Goal: Information Seeking & Learning: Compare options

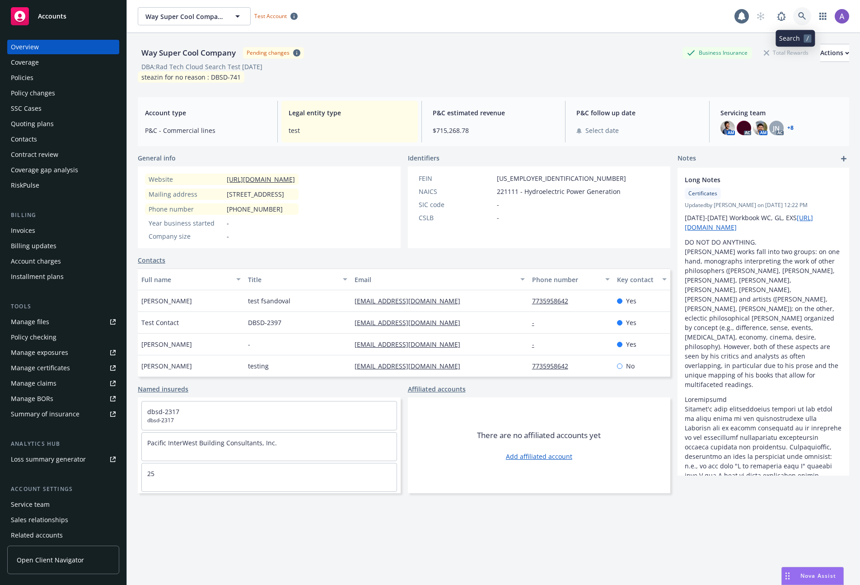
click at [798, 15] on icon at bounding box center [802, 16] width 8 height 8
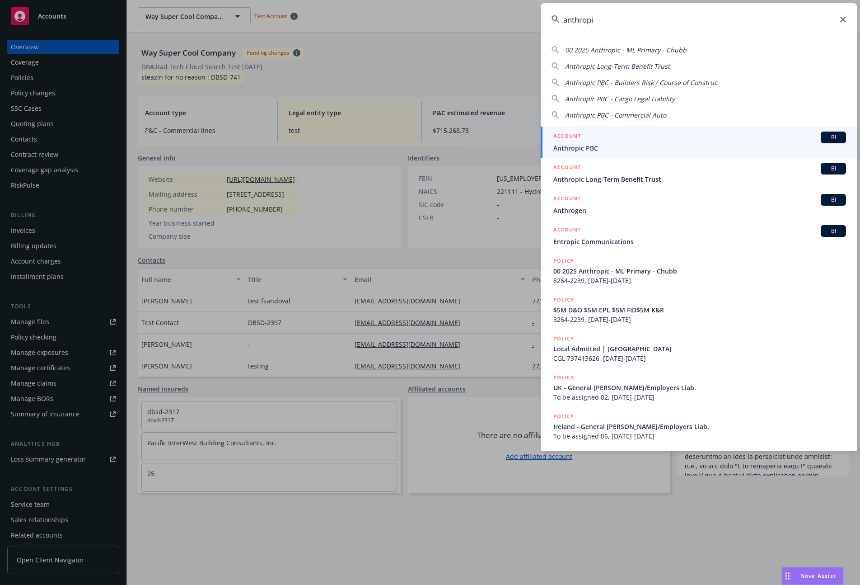
type input "anthropi"
click at [616, 146] on span "Anthropic PBC" at bounding box center [699, 147] width 293 height 9
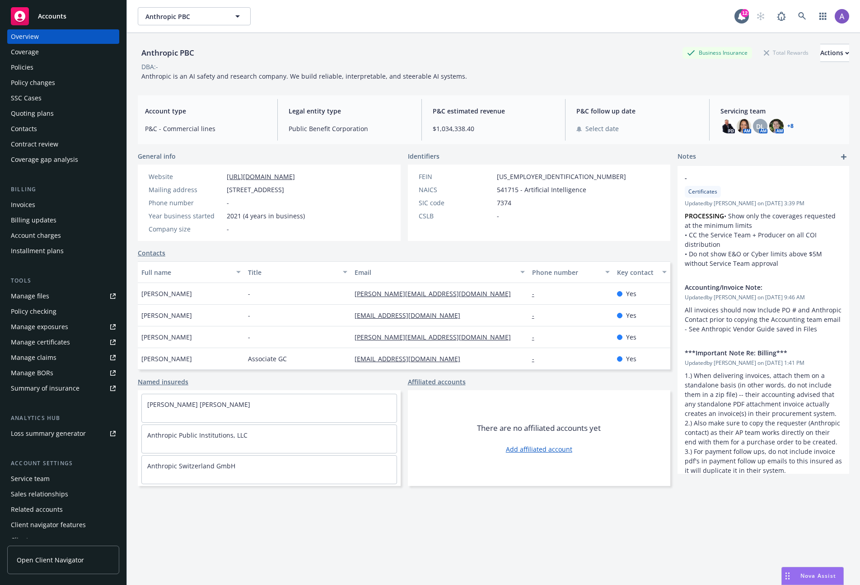
scroll to position [19, 0]
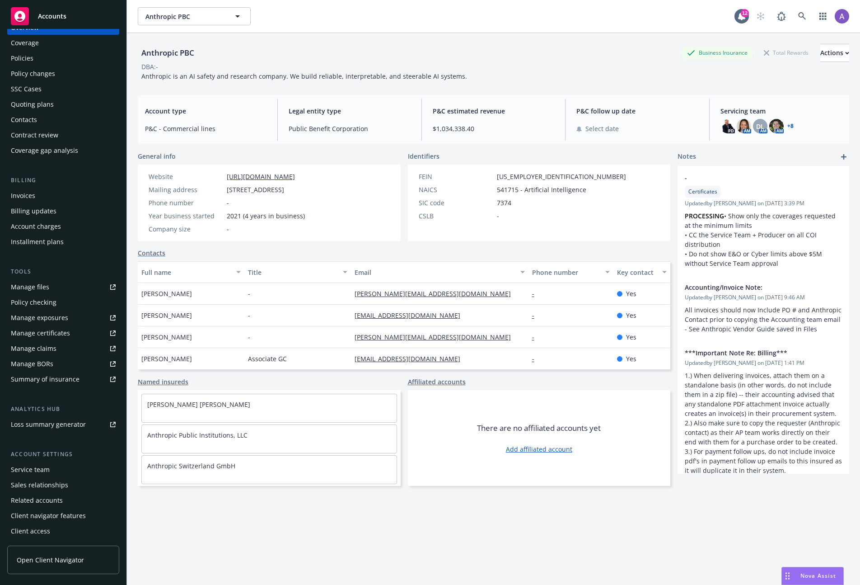
click at [55, 381] on div "Summary of insurance" at bounding box center [45, 379] width 69 height 14
click at [61, 379] on div "Summary of insurance" at bounding box center [45, 379] width 69 height 14
click at [798, 16] on icon at bounding box center [802, 16] width 8 height 8
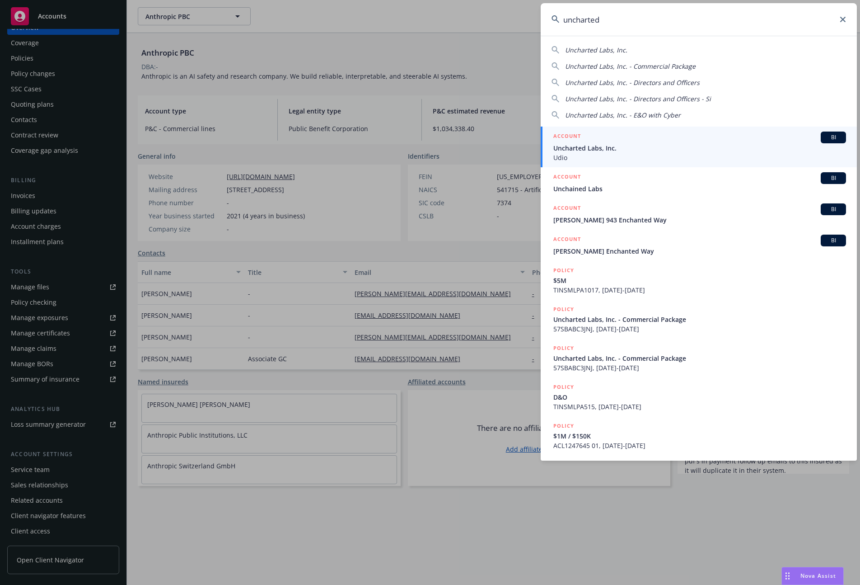
type input "uncharted"
click at [623, 150] on span "Uncharted Labs, Inc." at bounding box center [699, 147] width 293 height 9
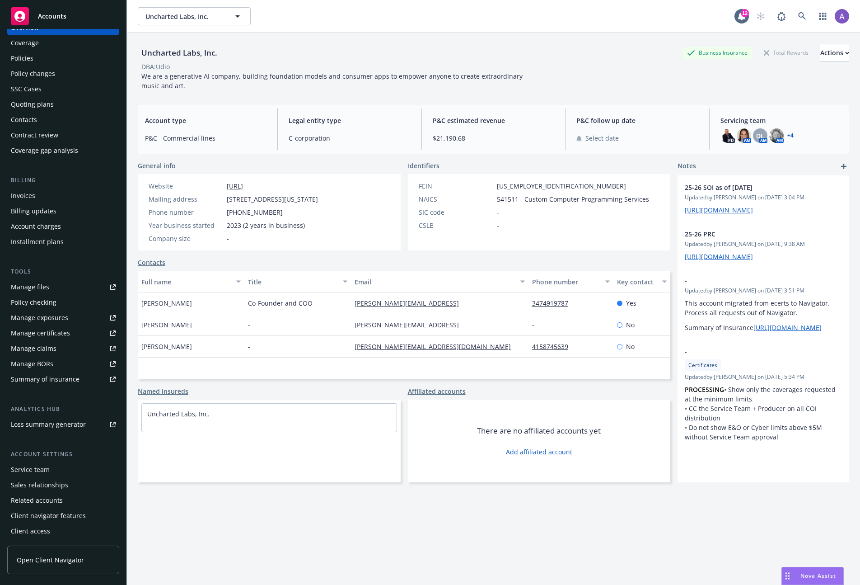
click at [66, 375] on div "Summary of insurance" at bounding box center [45, 379] width 69 height 14
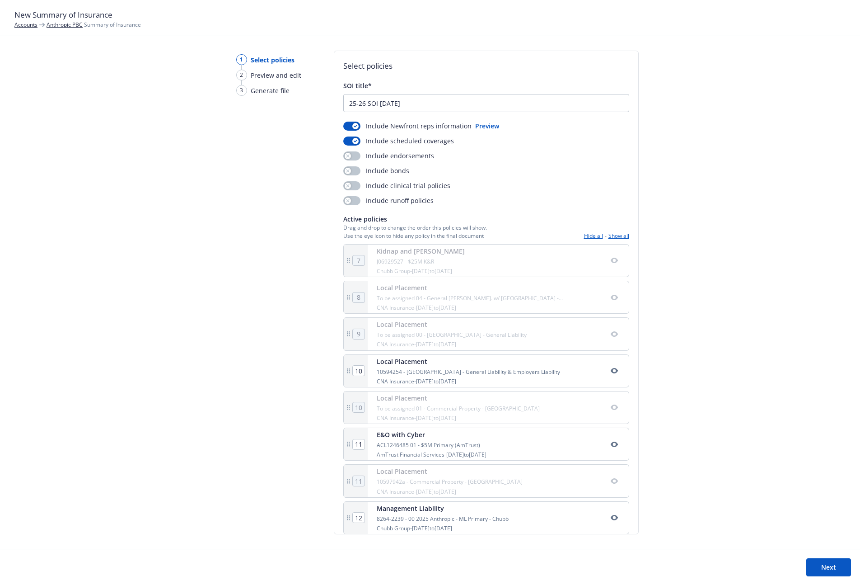
click at [612, 235] on button "Show all" at bounding box center [619, 236] width 21 height 8
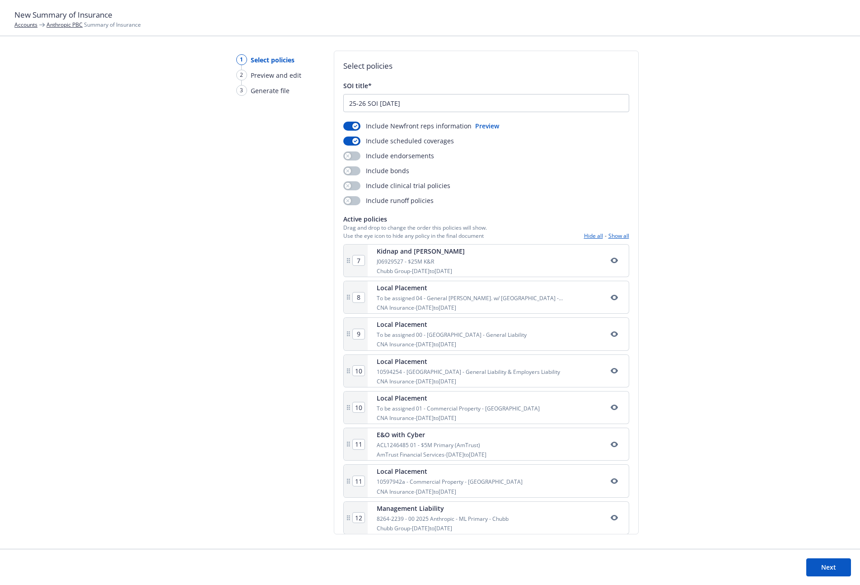
click at [611, 261] on icon "button" at bounding box center [614, 260] width 7 height 7
click at [611, 297] on icon "button" at bounding box center [614, 297] width 7 height 7
click at [611, 336] on icon "button" at bounding box center [614, 333] width 7 height 7
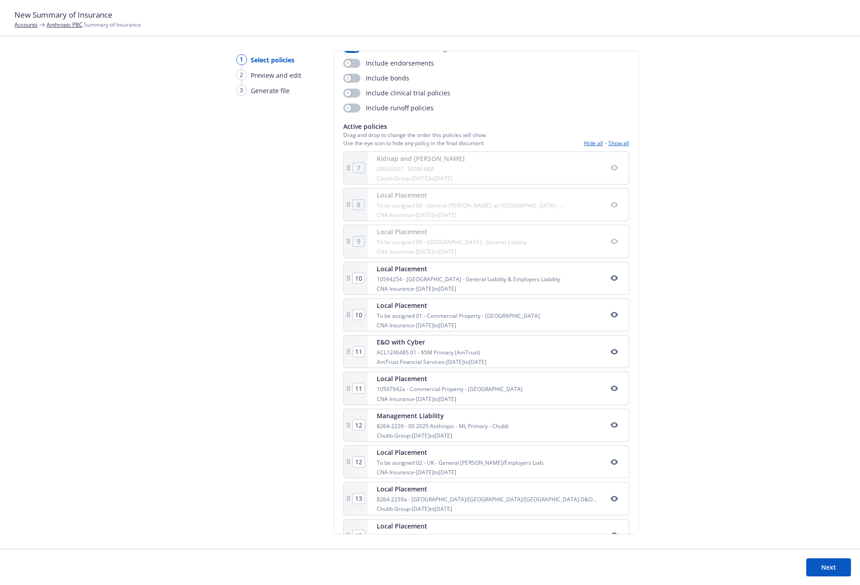
scroll to position [103, 0]
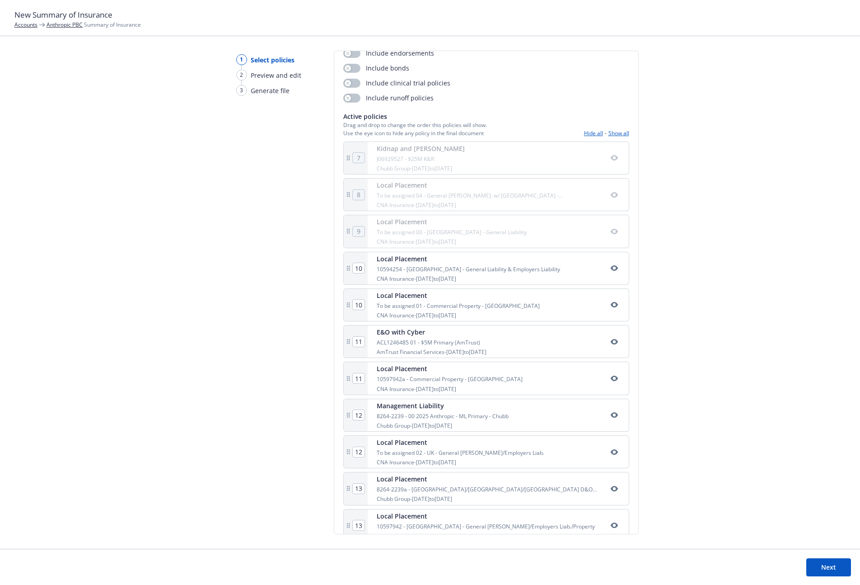
click at [610, 306] on icon "button" at bounding box center [613, 304] width 7 height 5
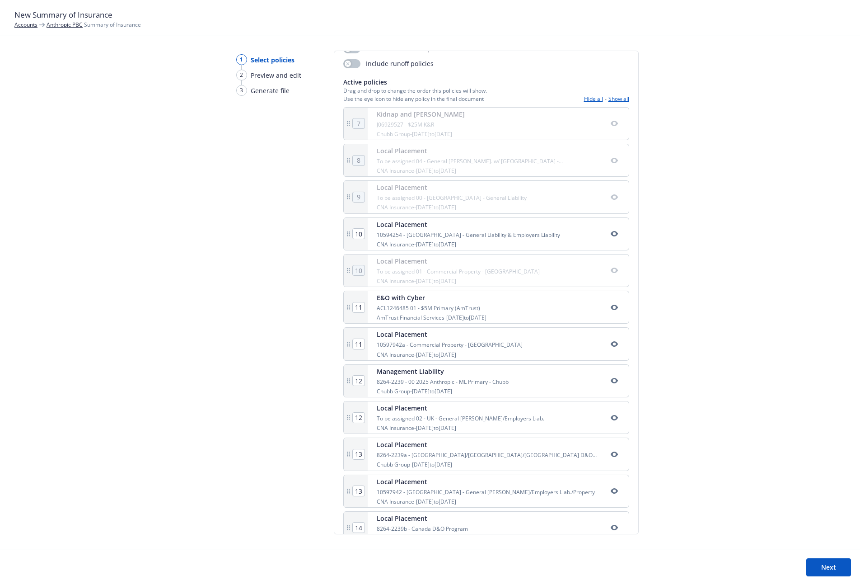
scroll to position [144, 0]
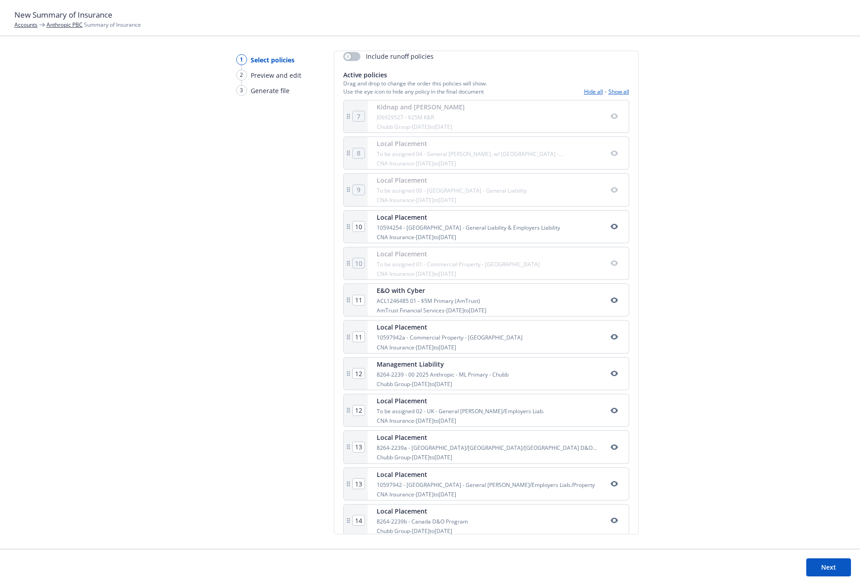
click at [611, 335] on icon "button" at bounding box center [614, 336] width 7 height 7
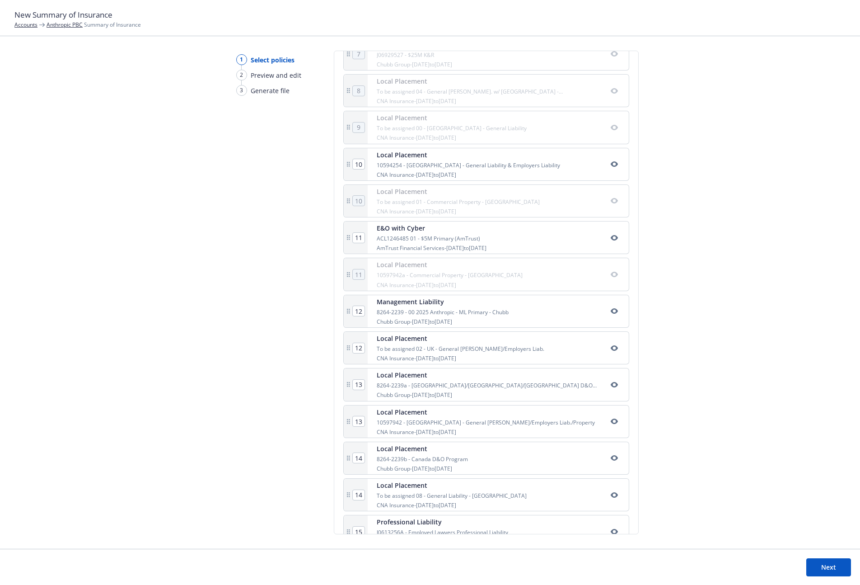
scroll to position [226, 0]
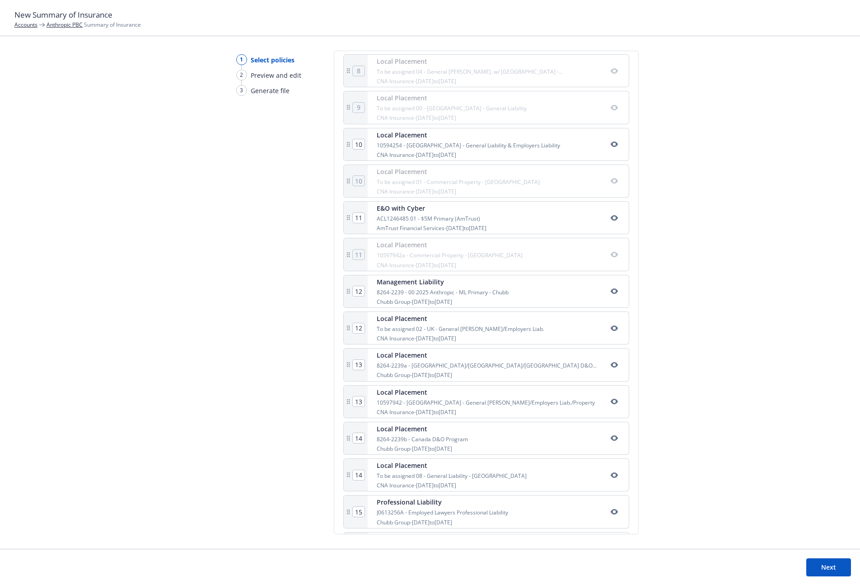
click at [610, 329] on icon "button" at bounding box center [613, 327] width 7 height 5
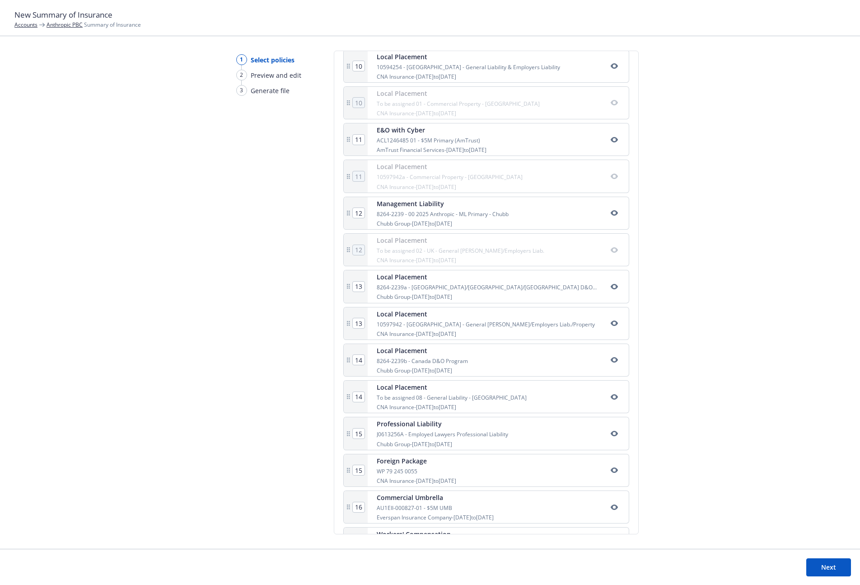
scroll to position [305, 0]
click at [611, 324] on icon "button" at bounding box center [614, 322] width 7 height 7
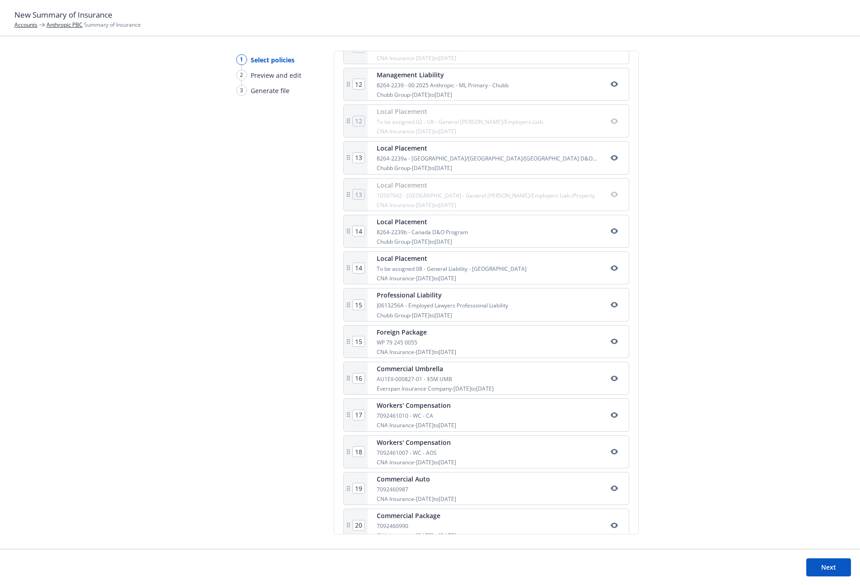
scroll to position [487, 0]
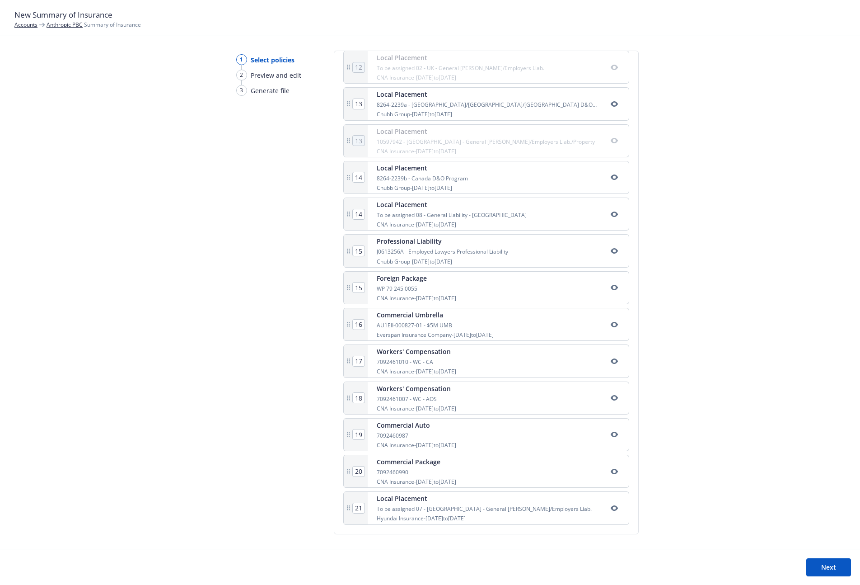
click at [610, 216] on icon "button" at bounding box center [613, 213] width 7 height 5
click at [610, 508] on icon "button" at bounding box center [613, 507] width 7 height 5
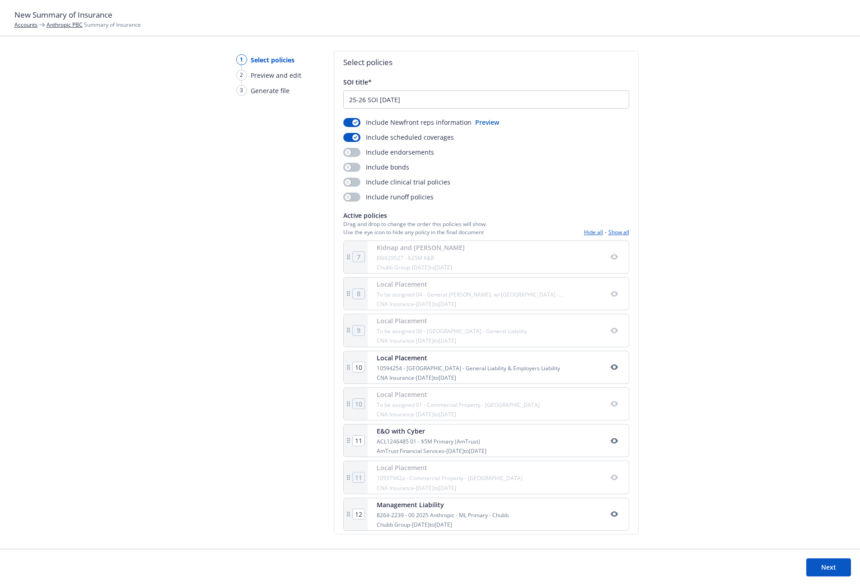
scroll to position [0, 0]
click at [147, 94] on div "1 Select policies 2 Preview and edit 3 Generate file Select policies SOI title*…" at bounding box center [430, 300] width 860 height 498
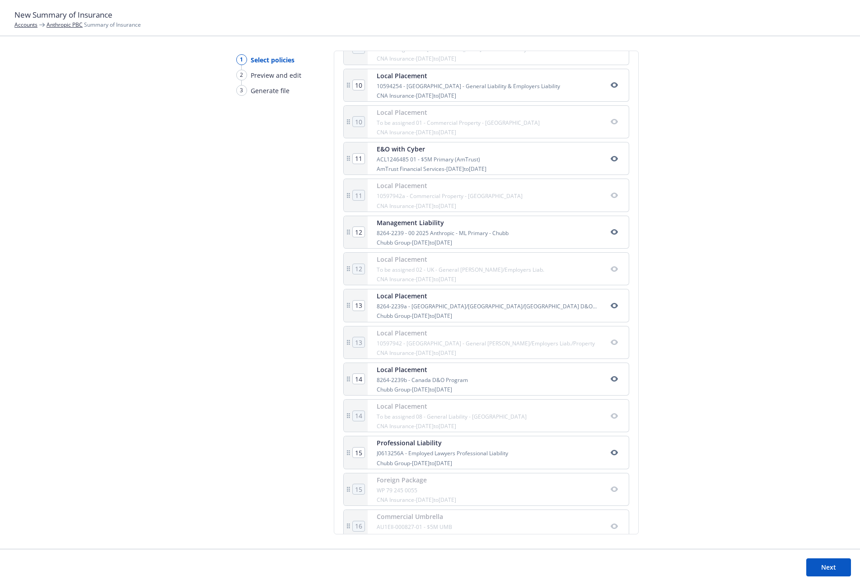
scroll to position [487, 0]
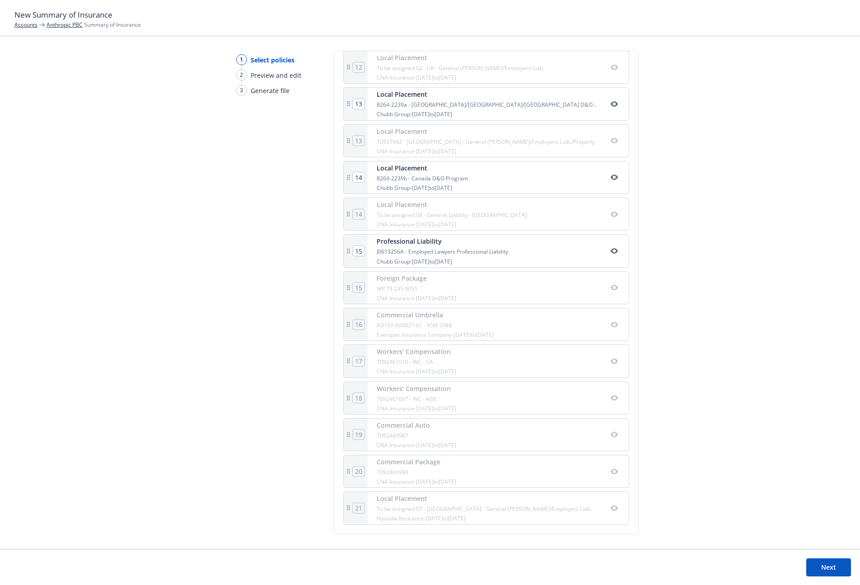
click at [816, 566] on button "Next" at bounding box center [828, 567] width 45 height 18
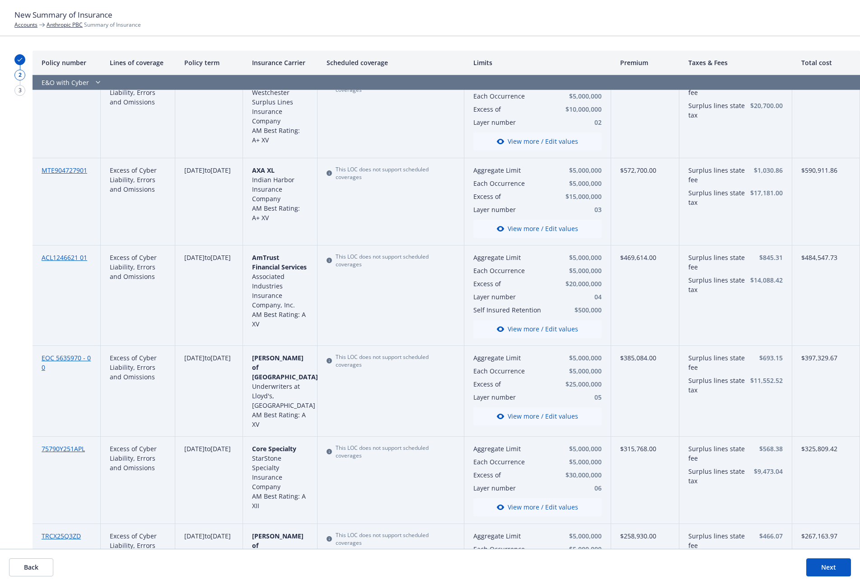
scroll to position [0, 0]
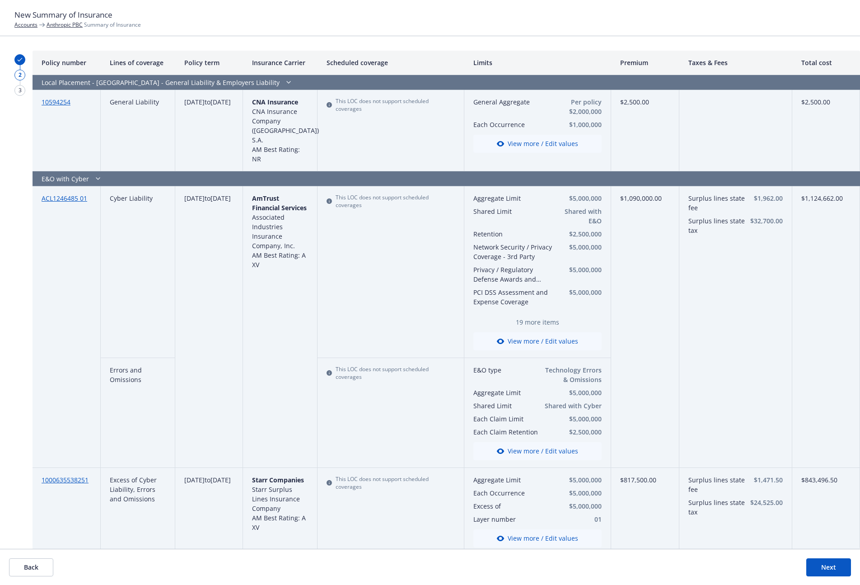
click at [832, 571] on button "Next" at bounding box center [828, 567] width 45 height 18
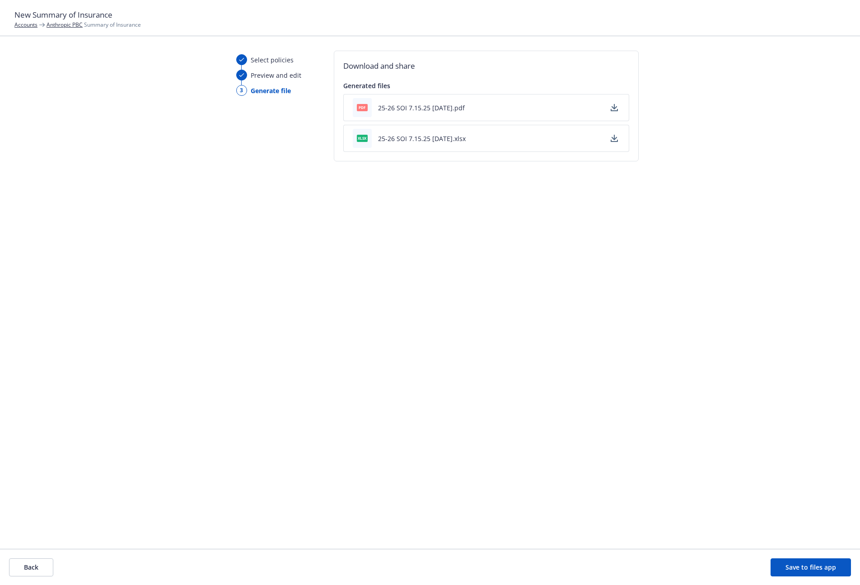
click at [613, 107] on icon "button" at bounding box center [614, 106] width 6 height 5
click at [540, 271] on div "Download and share Generated files pdf 25-26 SOI 7.15.25 - 08/28/2025.pdf xlsx …" at bounding box center [486, 292] width 305 height 483
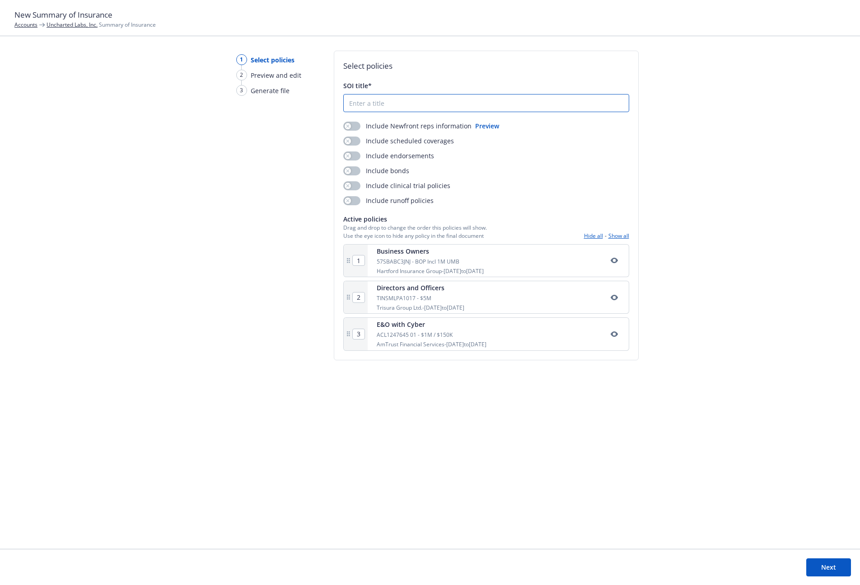
click at [511, 108] on input "SOI title*" at bounding box center [486, 102] width 285 height 17
click at [445, 111] on input "SOI title*" at bounding box center [486, 102] width 285 height 17
type input "Test"
click at [824, 567] on button "Next" at bounding box center [828, 567] width 45 height 18
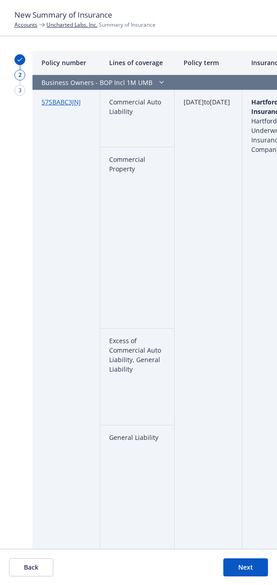
click at [42, 565] on button "Back" at bounding box center [31, 567] width 44 height 18
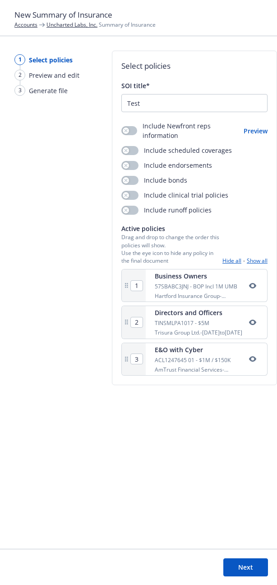
click at [254, 567] on button "Next" at bounding box center [246, 567] width 45 height 18
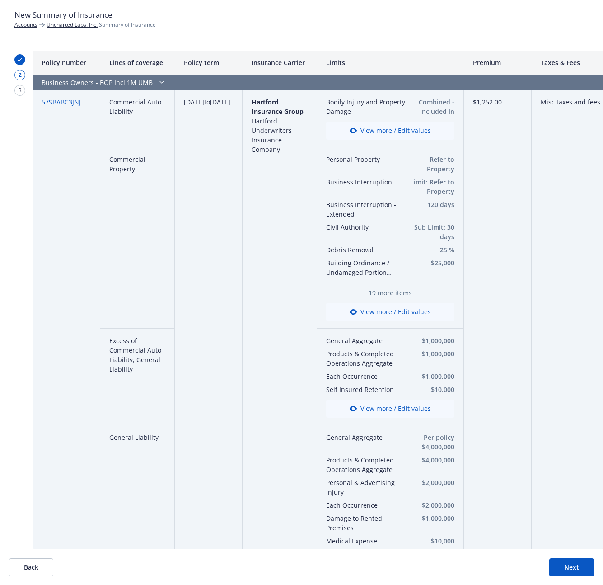
click at [64, 98] on link "57SBABC3JNJ" at bounding box center [61, 102] width 39 height 9
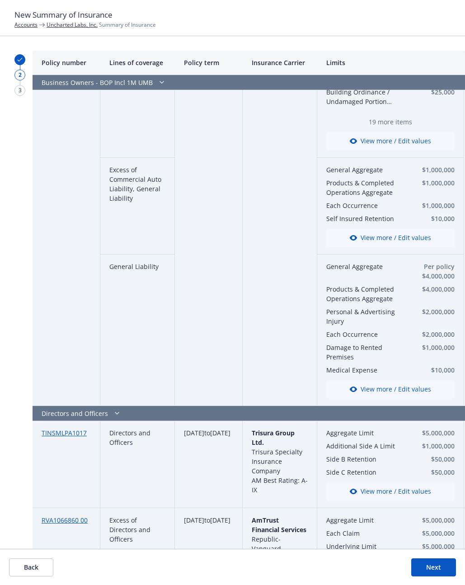
scroll to position [411, 0]
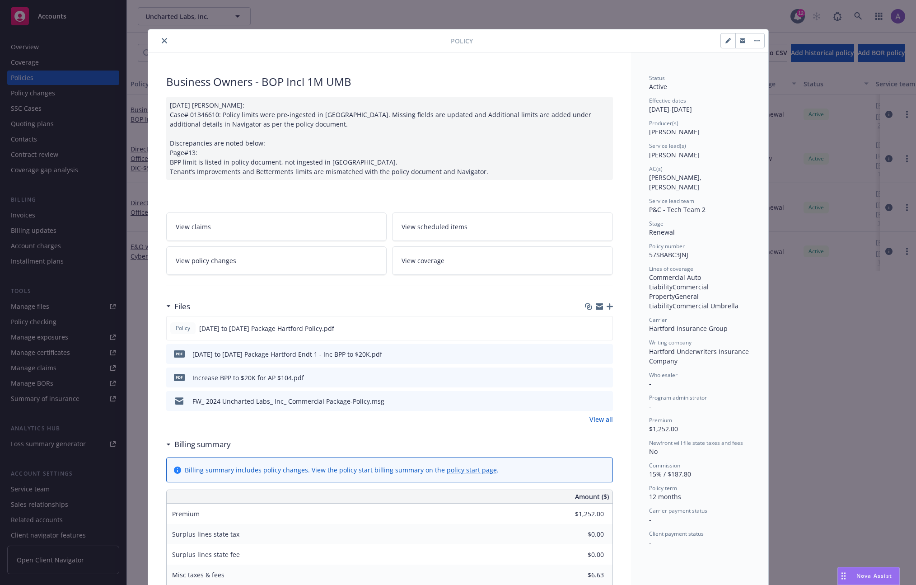
click at [722, 37] on button "button" at bounding box center [728, 40] width 14 height 14
select select "RENEWAL"
select select "12"
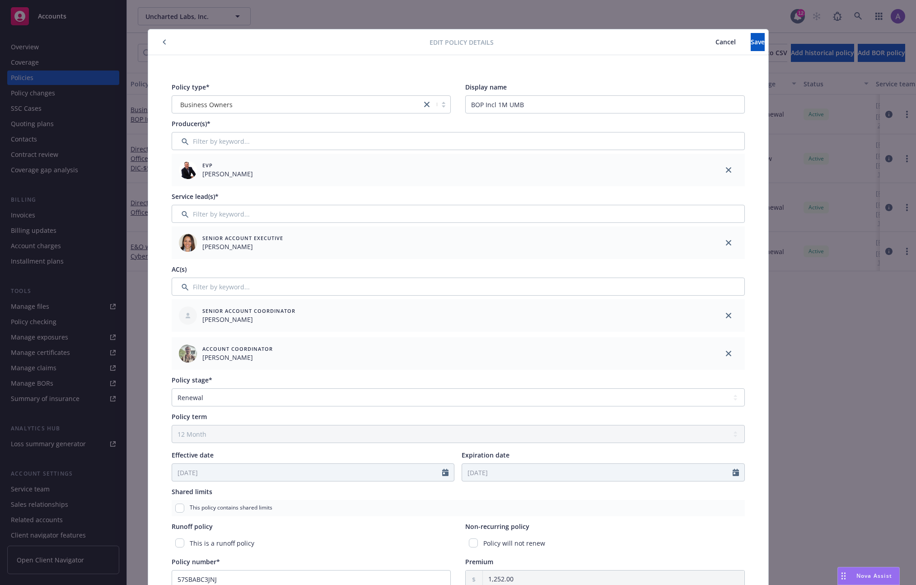
scroll to position [230, 0]
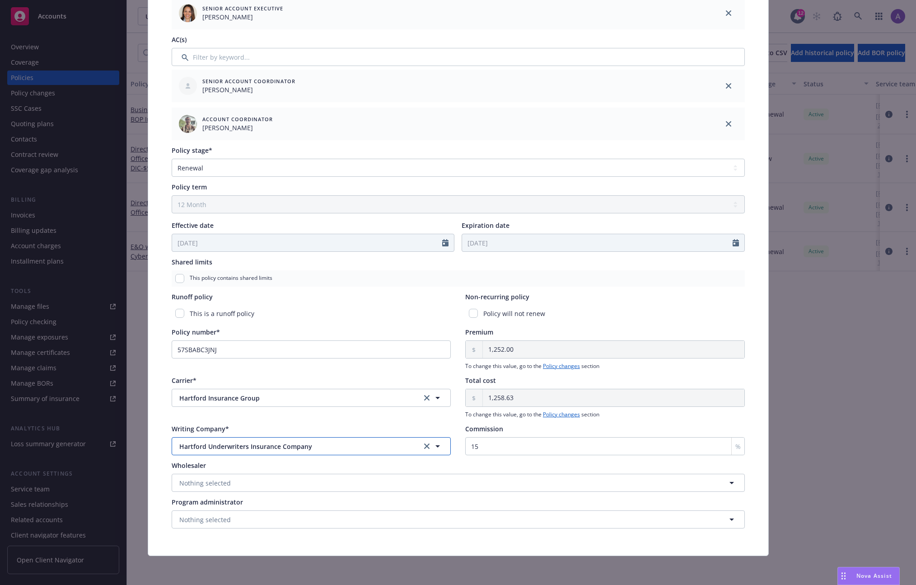
click at [316, 447] on span "Hartford Underwriters Insurance Company" at bounding box center [293, 445] width 228 height 9
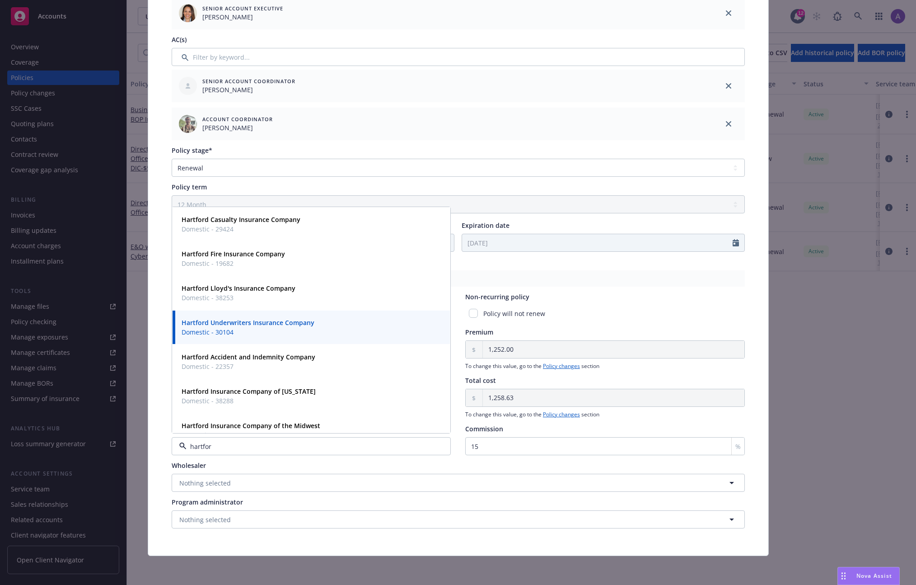
type input "[GEOGRAPHIC_DATA]"
click at [263, 328] on span "Domestic - 30104" at bounding box center [248, 331] width 133 height 9
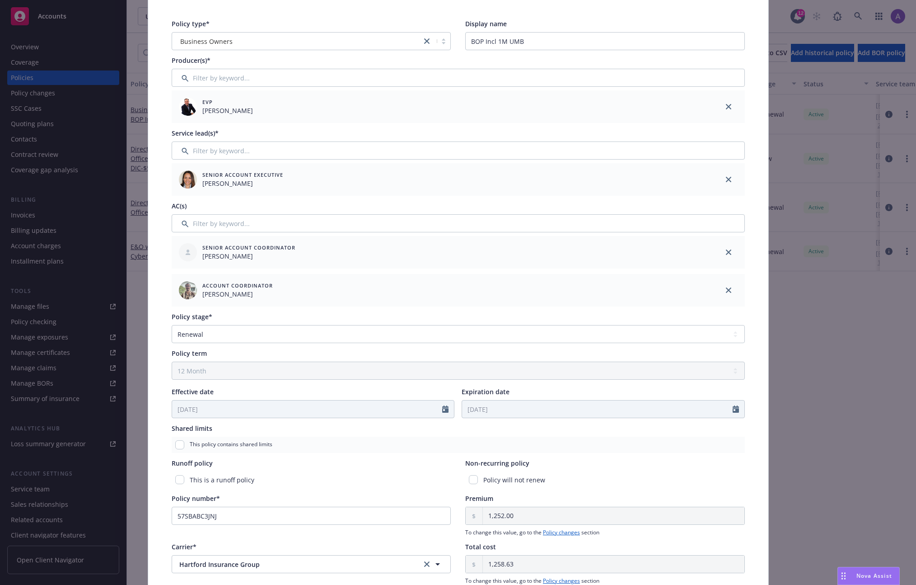
scroll to position [0, 0]
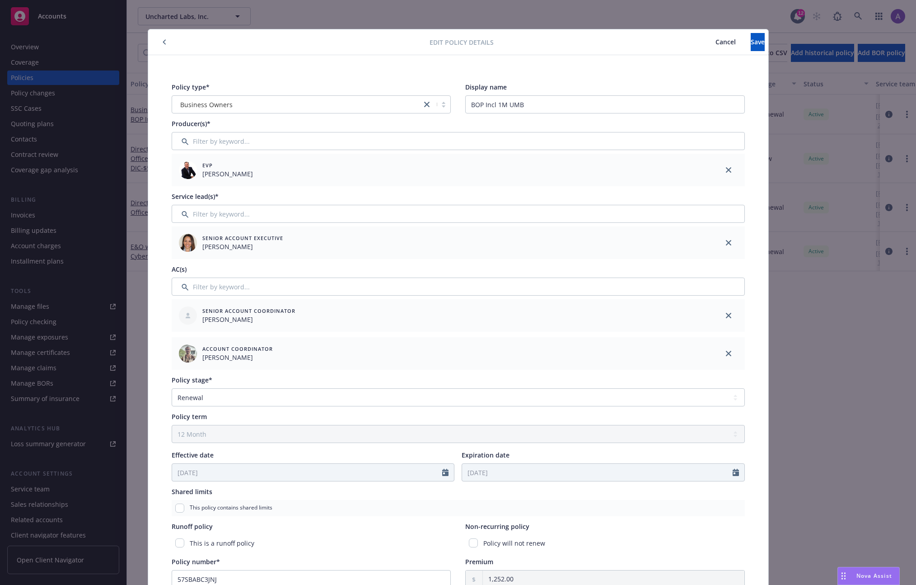
click at [701, 46] on button "Cancel" at bounding box center [726, 42] width 50 height 18
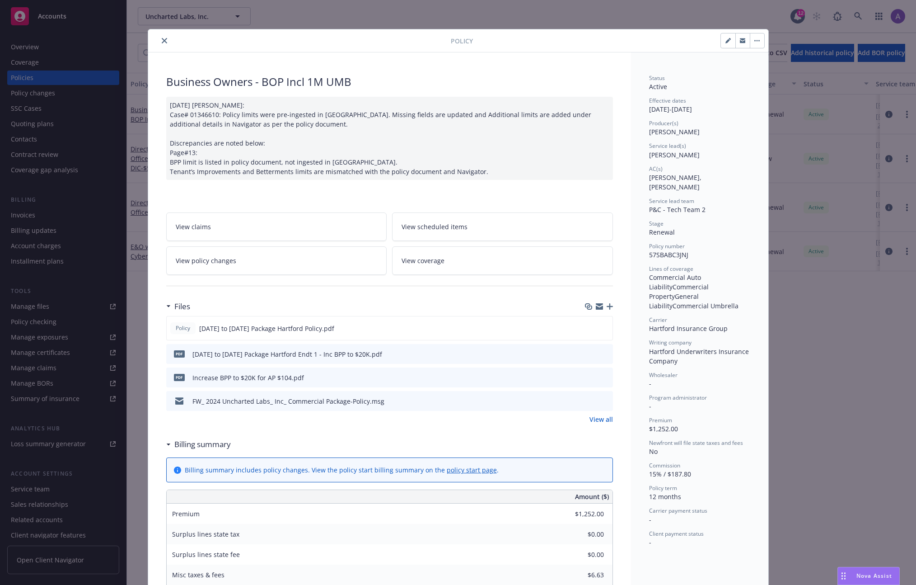
click at [727, 38] on icon "button" at bounding box center [728, 40] width 5 height 5
select select "RENEWAL"
select select "12"
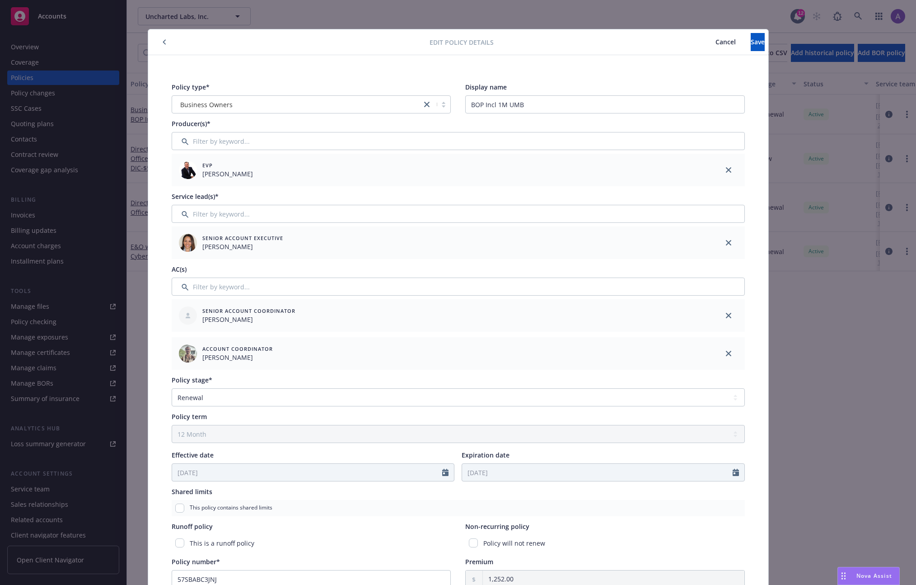
scroll to position [230, 0]
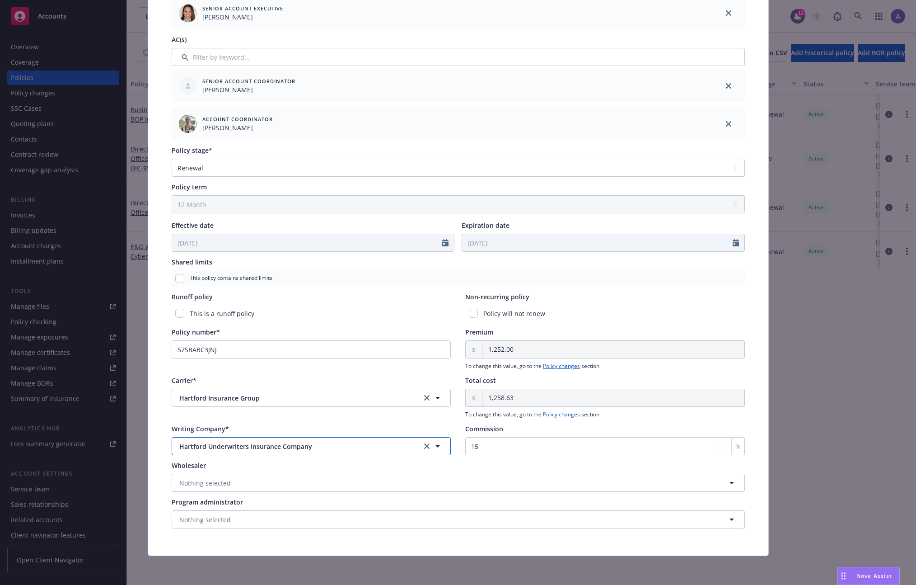
click at [347, 446] on span "Hartford Underwriters Insurance Company" at bounding box center [293, 445] width 228 height 9
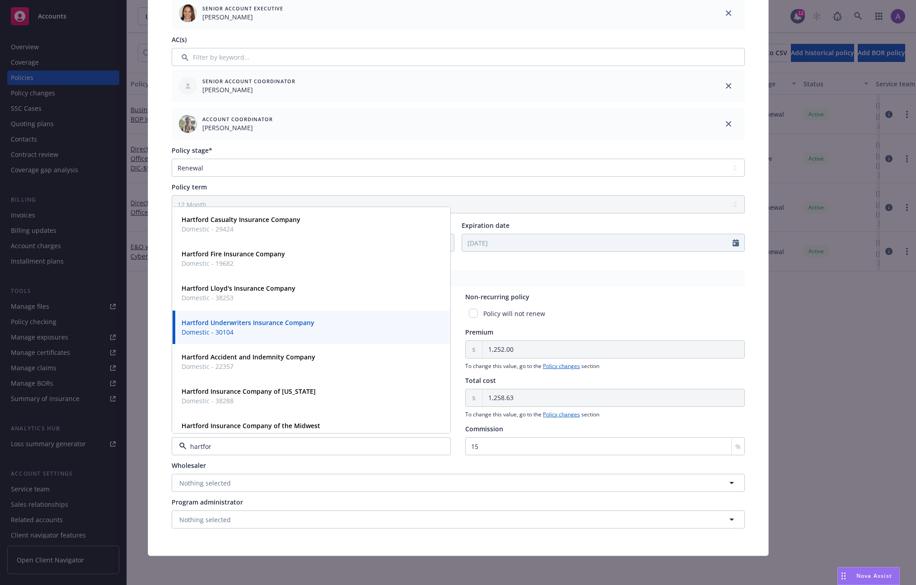
type input "hartford"
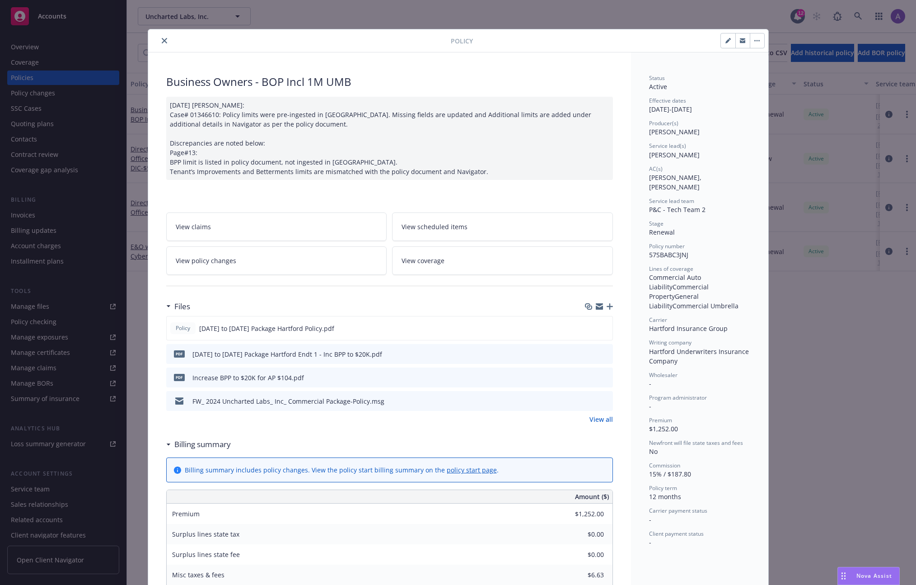
click at [726, 38] on icon "button" at bounding box center [728, 40] width 5 height 5
select select "RENEWAL"
select select "12"
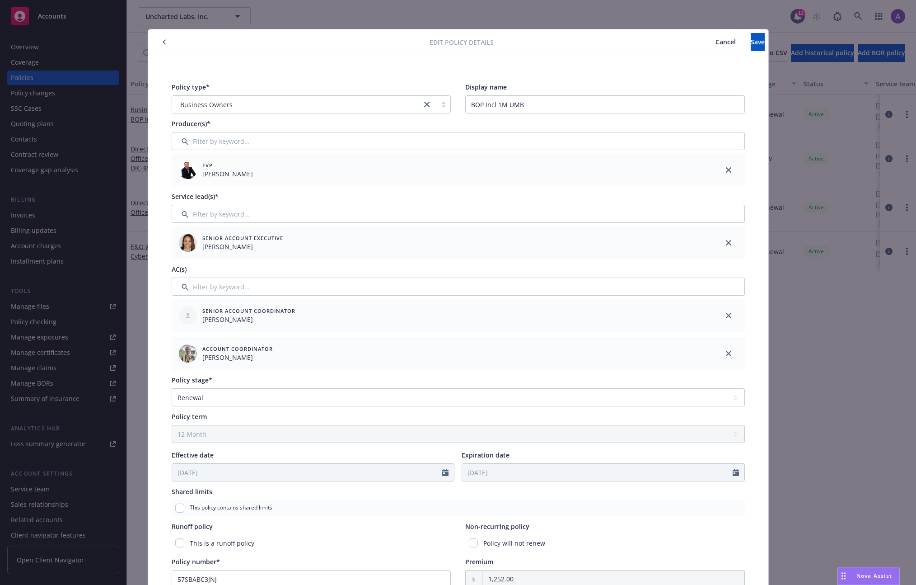
click at [716, 37] on span "Cancel" at bounding box center [726, 41] width 20 height 9
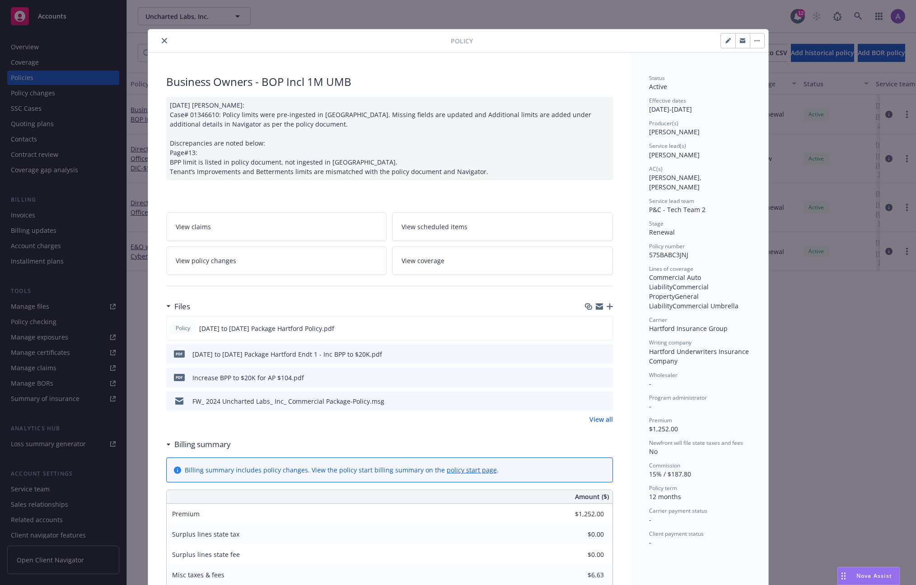
click at [721, 43] on button "button" at bounding box center [728, 40] width 14 height 14
select select "RENEWAL"
select select "12"
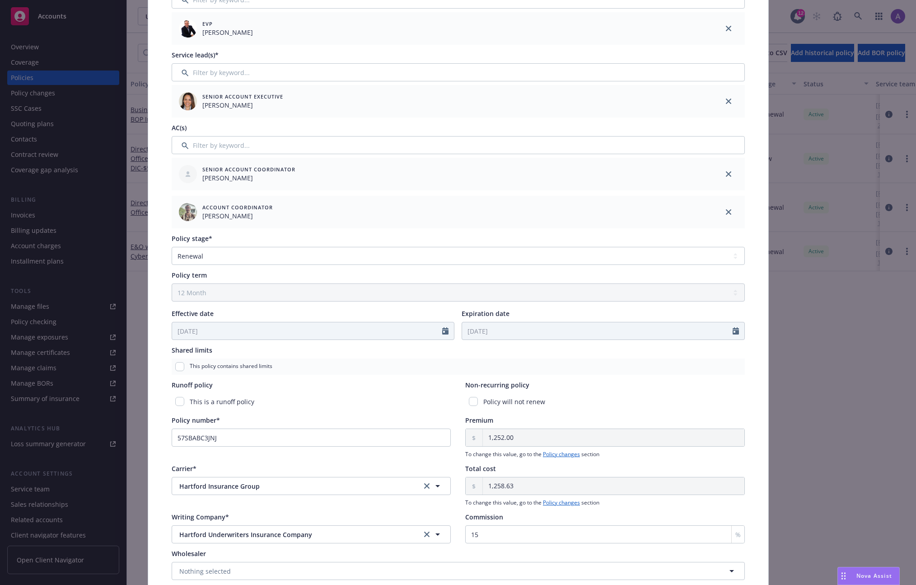
scroll to position [230, 0]
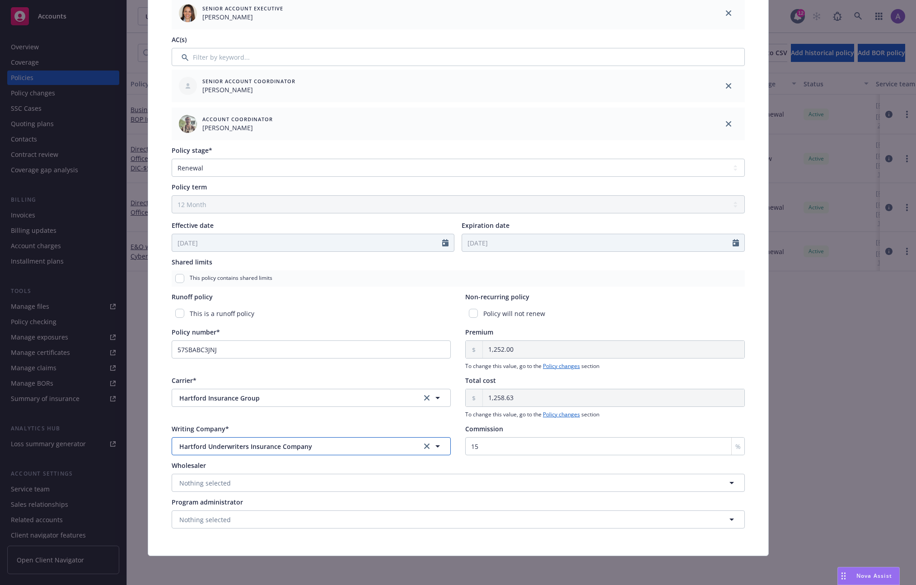
click at [279, 446] on span "Hartford Underwriters Insurance Company" at bounding box center [293, 445] width 228 height 9
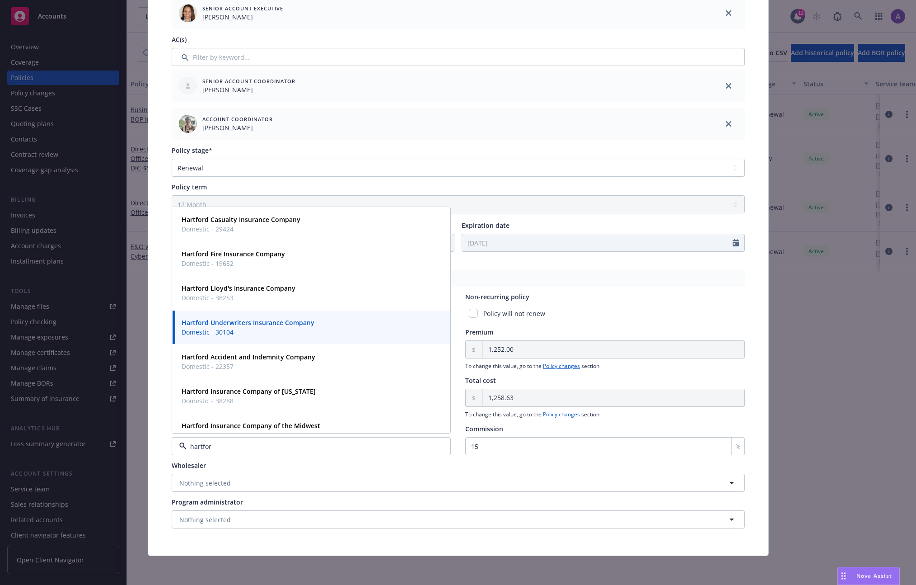
type input "hartford"
click at [253, 333] on span "Domestic - 30104" at bounding box center [248, 331] width 133 height 9
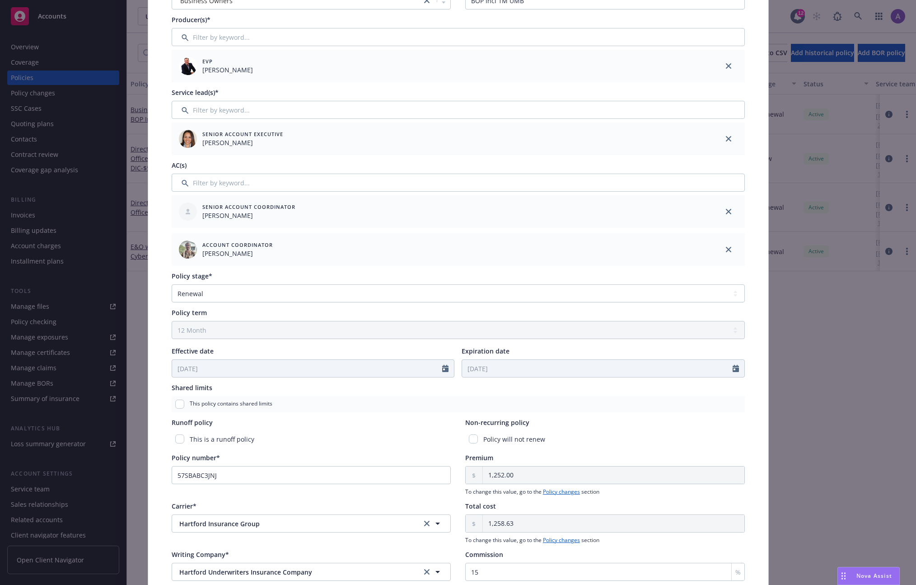
scroll to position [0, 0]
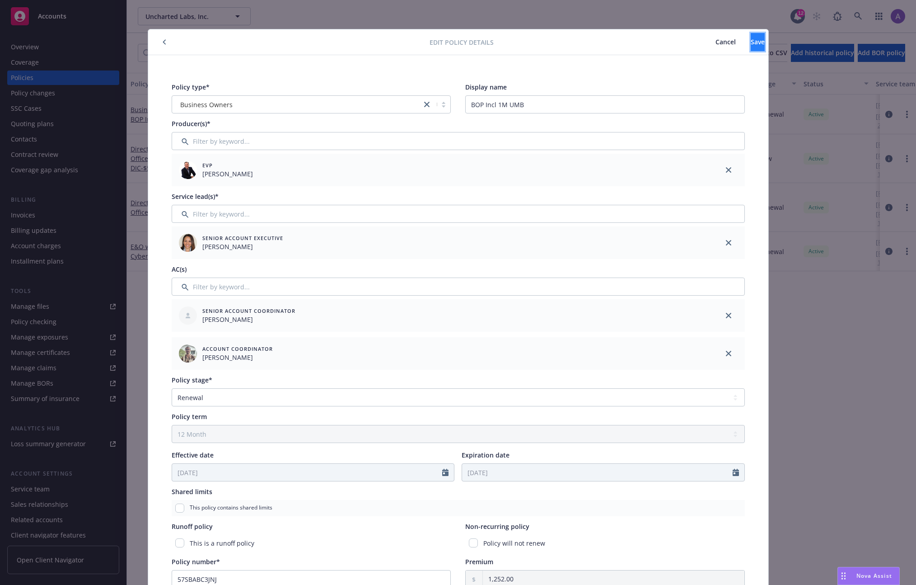
click at [751, 36] on button "Save" at bounding box center [758, 42] width 14 height 18
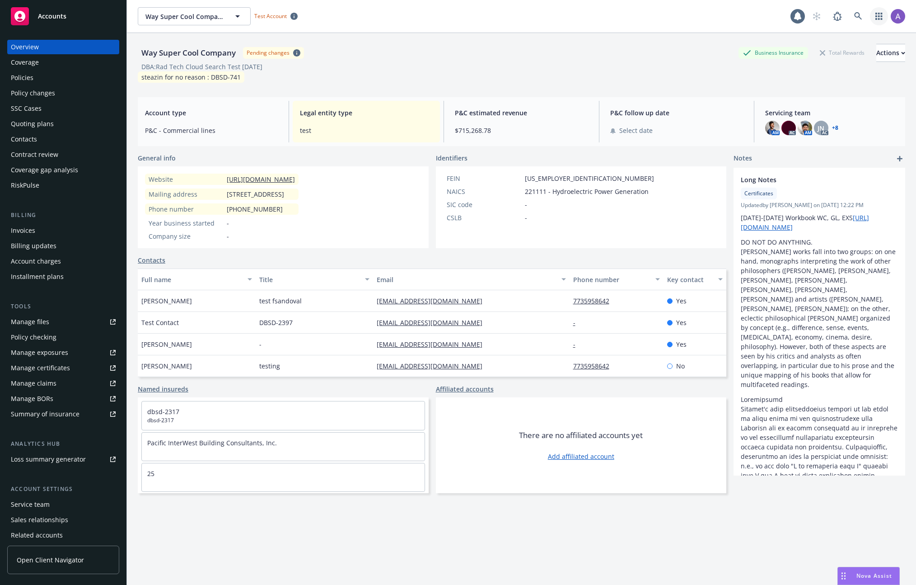
click at [870, 13] on link "button" at bounding box center [879, 16] width 18 height 18
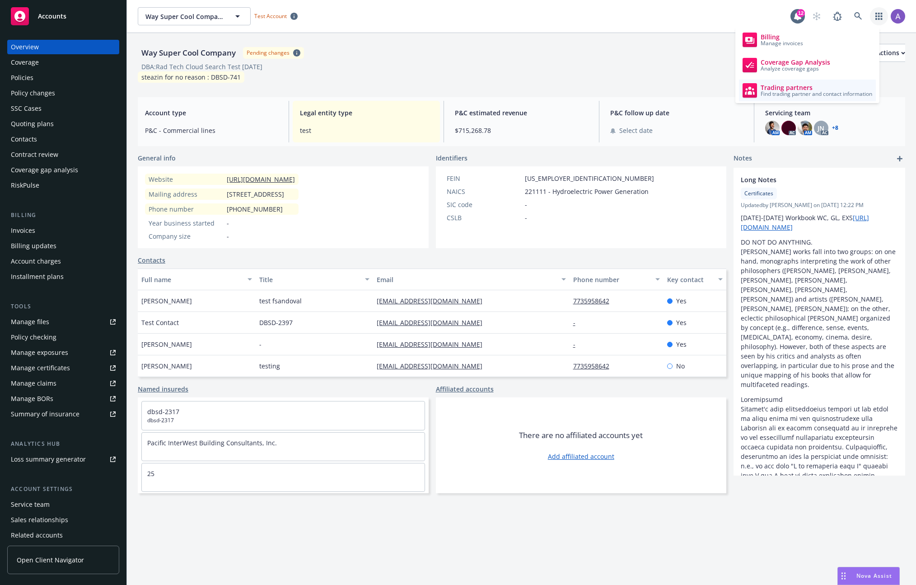
click at [805, 89] on span "Trading partners" at bounding box center [817, 87] width 112 height 7
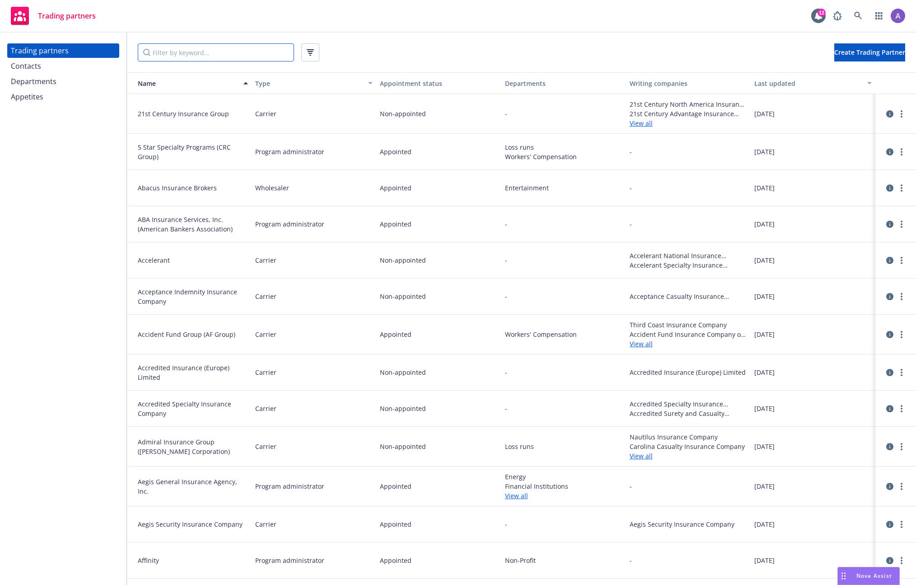
click at [227, 49] on input "Filter by keyword..." at bounding box center [216, 52] width 156 height 18
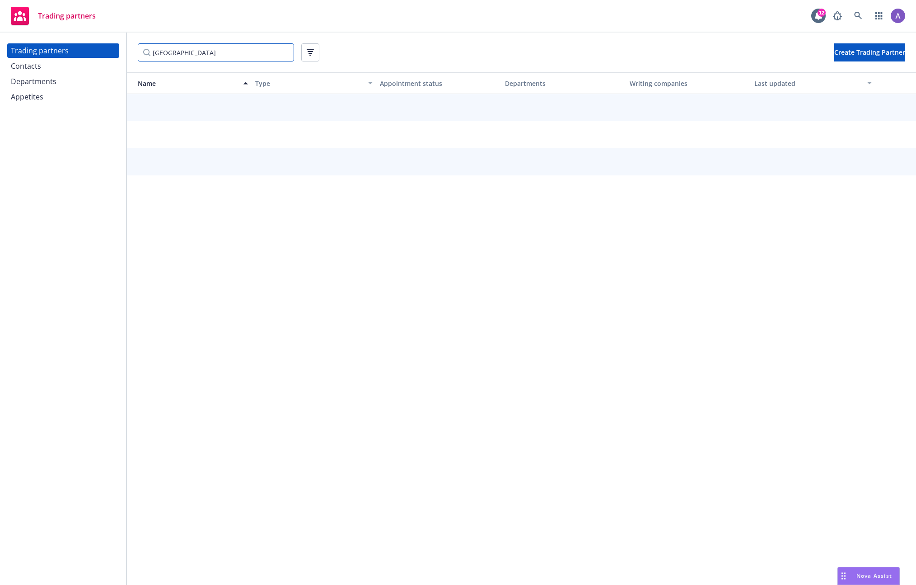
type input "[GEOGRAPHIC_DATA]"
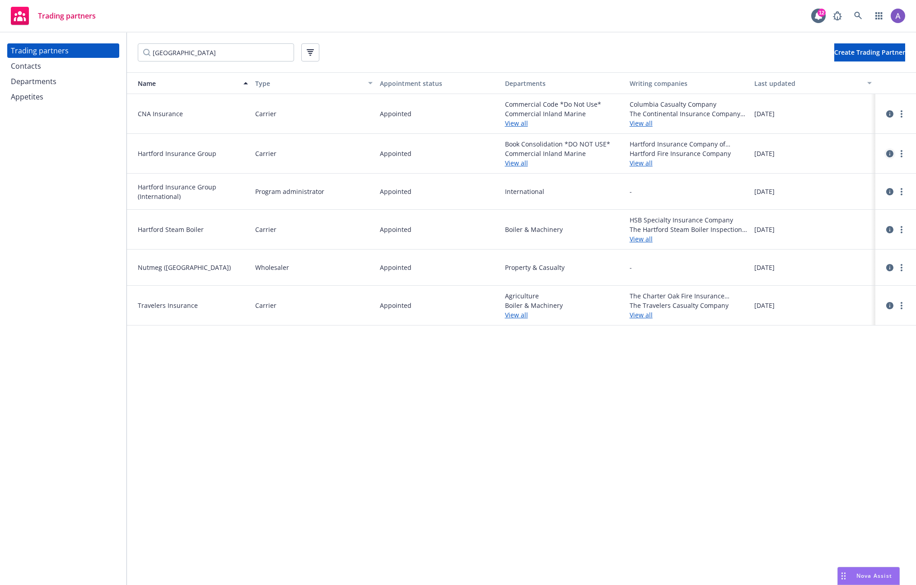
click at [891, 155] on icon "circleInformation" at bounding box center [889, 153] width 7 height 7
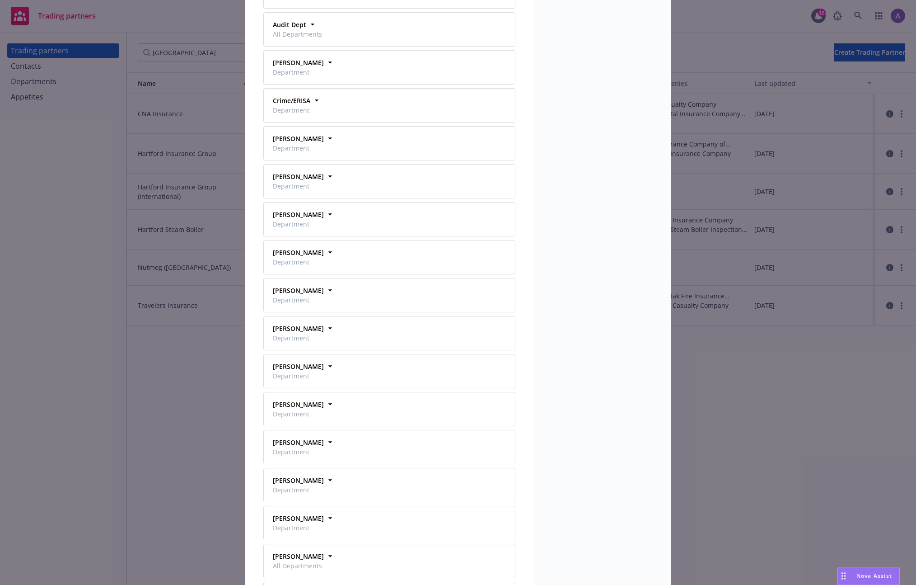
scroll to position [3834, 0]
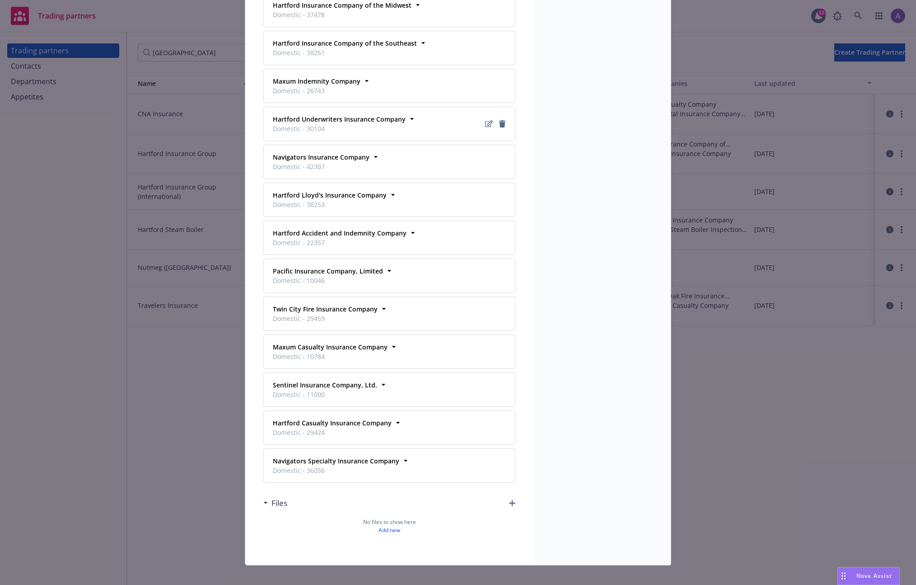
click at [402, 112] on div "Hartford Underwriters Insurance Company Domestic - 30104" at bounding box center [338, 123] width 138 height 23
click at [401, 112] on div "Hartford Underwriters Insurance Company Domestic - 30104" at bounding box center [338, 123] width 138 height 23
click at [408, 114] on icon at bounding box center [412, 118] width 9 height 9
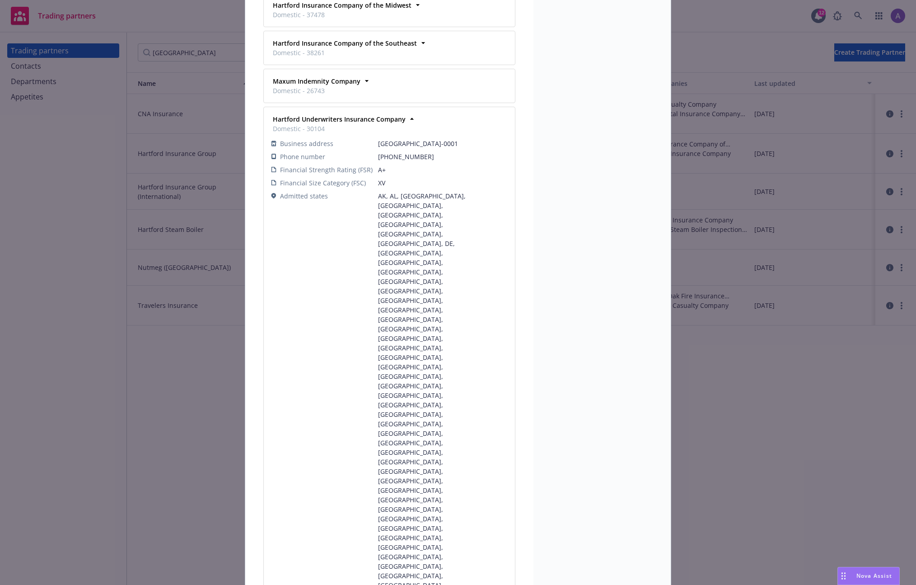
click at [700, 223] on div "Trading partner Hartford Insurance Group Agency codes 57141591 - Legacy ABD San…" at bounding box center [458, 292] width 916 height 585
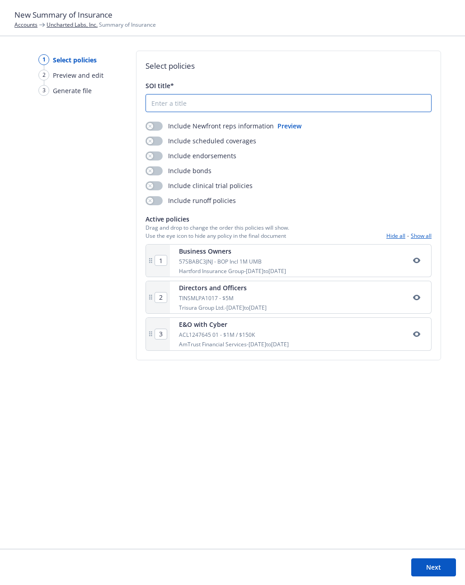
click at [272, 105] on input "SOI title*" at bounding box center [288, 102] width 285 height 17
type input "Test"
click at [431, 567] on button "Next" at bounding box center [433, 567] width 45 height 18
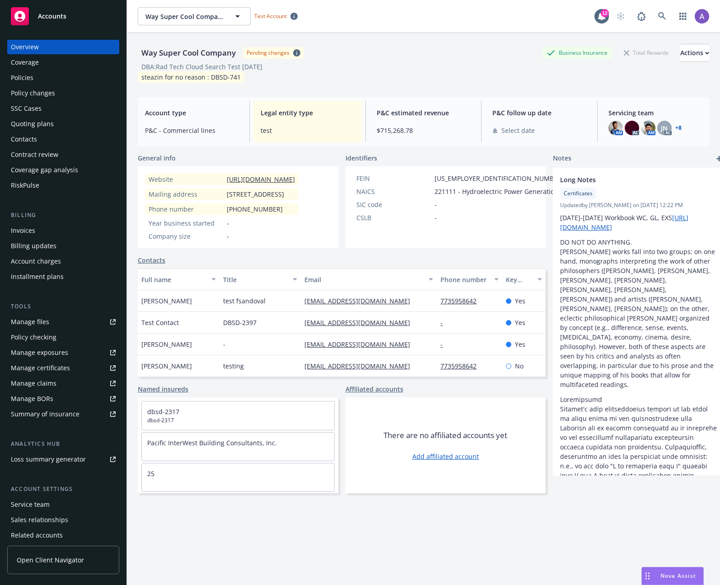
click at [55, 415] on div "Summary of insurance" at bounding box center [45, 414] width 69 height 14
click at [658, 19] on icon at bounding box center [662, 16] width 8 height 8
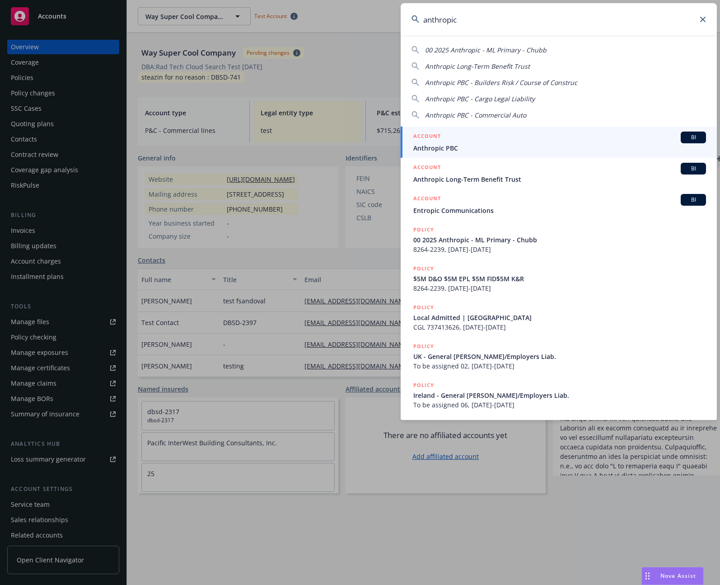
type input "anthropic"
click at [463, 148] on span "Anthropic PBC" at bounding box center [559, 147] width 293 height 9
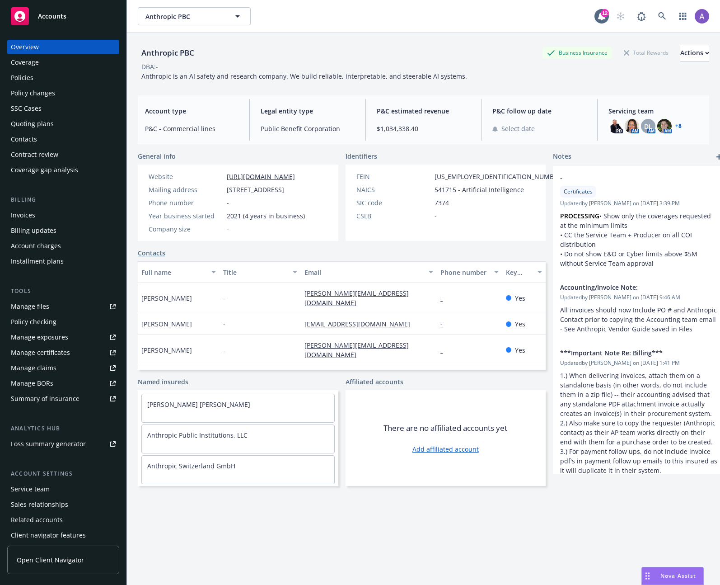
click at [68, 402] on div "Summary of insurance" at bounding box center [45, 398] width 69 height 14
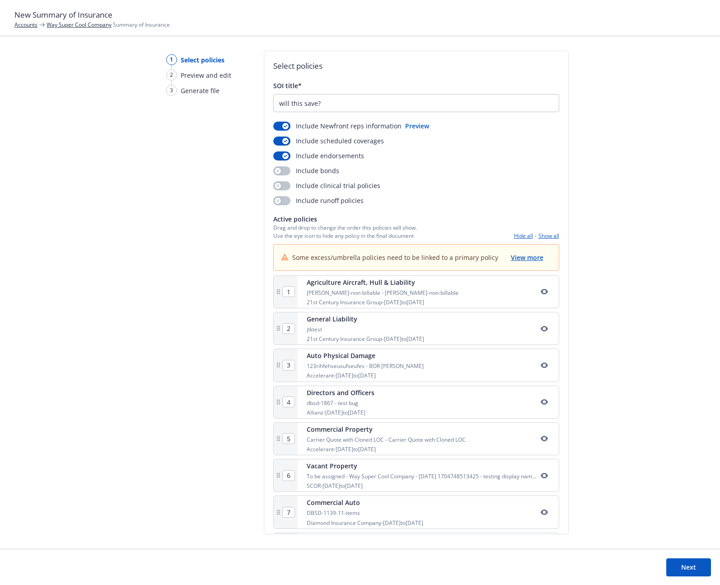
click at [651, 171] on div "1 Select policies 2 Preview and edit 3 Generate file Select policies SOI title*…" at bounding box center [360, 300] width 720 height 498
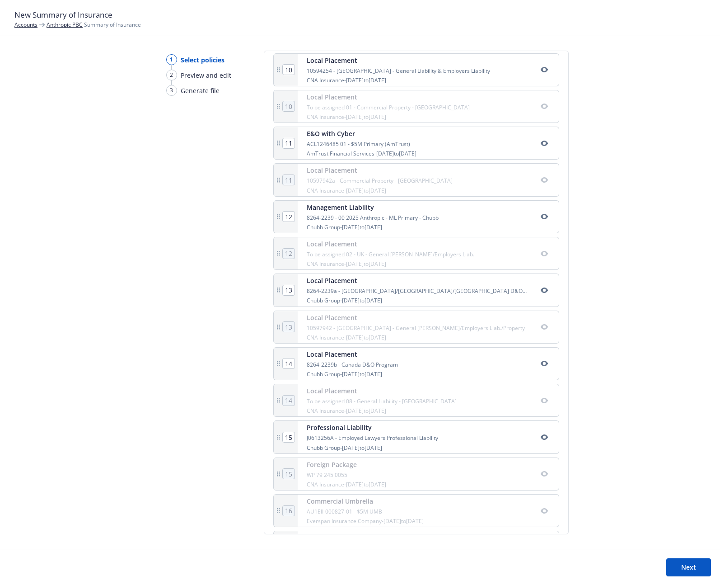
scroll to position [312, 0]
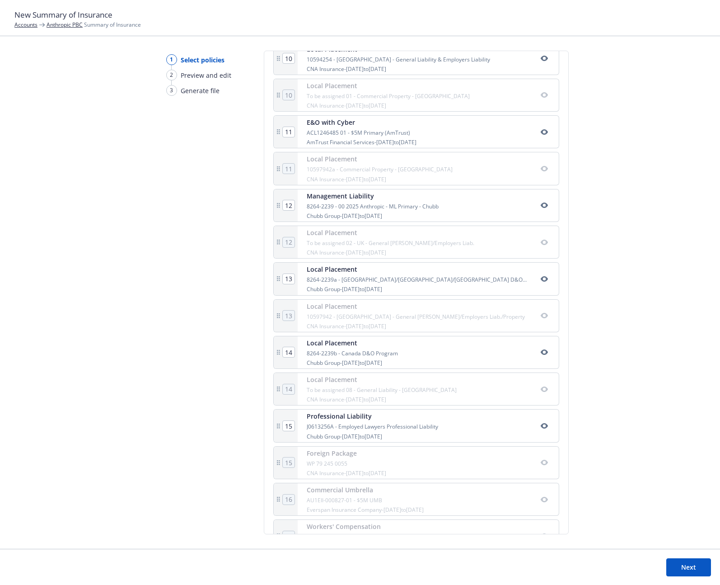
click at [700, 567] on button "Next" at bounding box center [688, 567] width 45 height 18
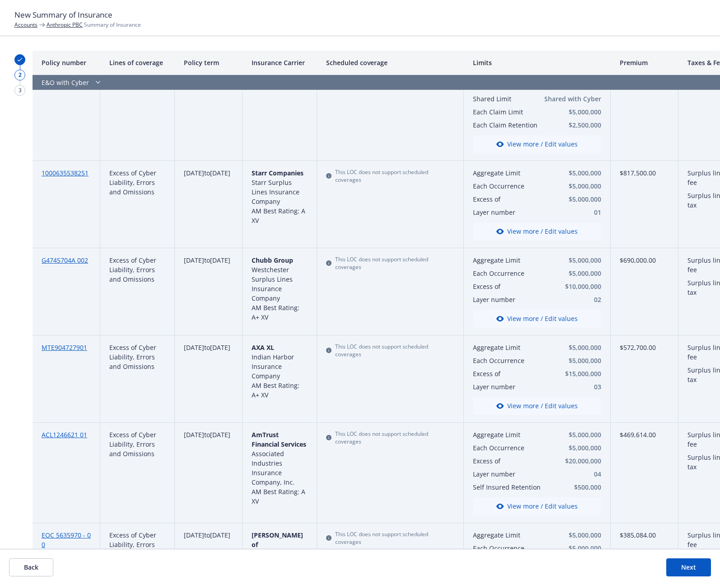
scroll to position [0, 0]
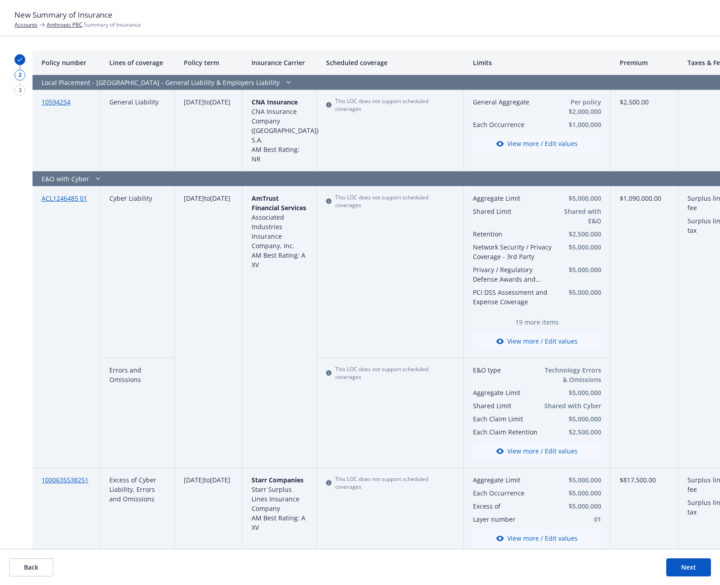
click at [25, 566] on button "Back" at bounding box center [31, 567] width 44 height 18
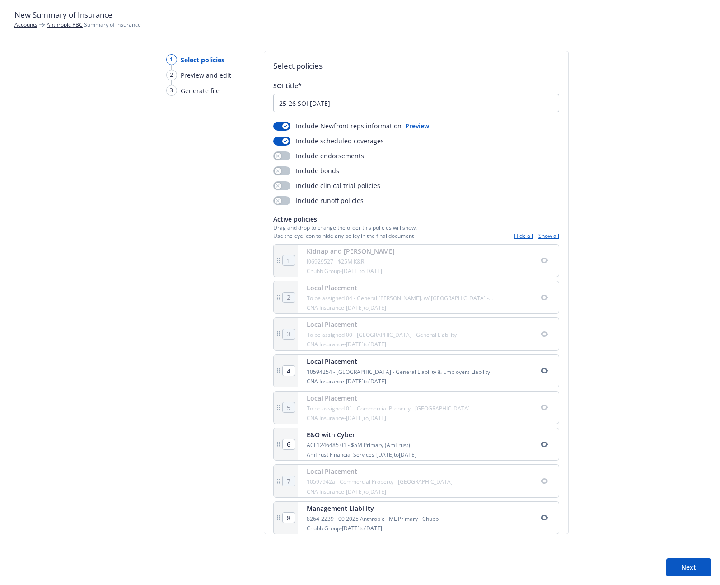
click at [683, 567] on button "Next" at bounding box center [688, 567] width 45 height 18
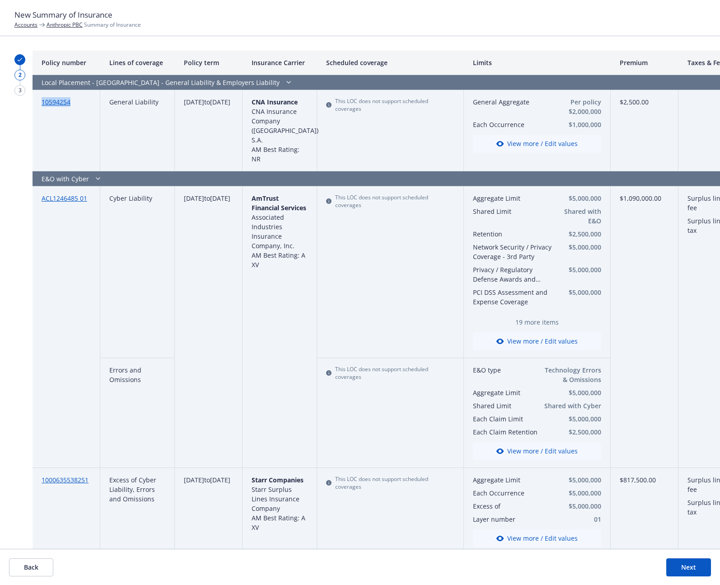
drag, startPoint x: 82, startPoint y: 104, endPoint x: 37, endPoint y: 103, distance: 44.7
click at [37, 103] on div "10594254" at bounding box center [67, 130] width 68 height 81
copy link "10594254"
click at [26, 564] on button "Back" at bounding box center [31, 567] width 44 height 18
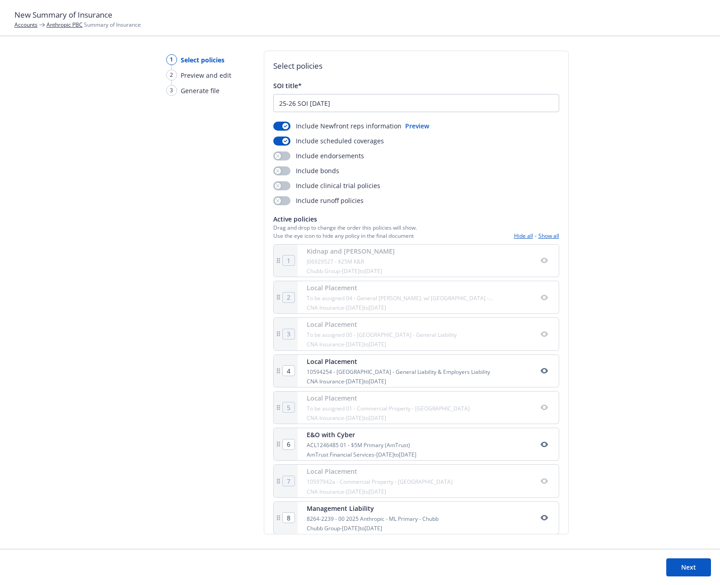
click at [697, 566] on button "Next" at bounding box center [688, 567] width 45 height 18
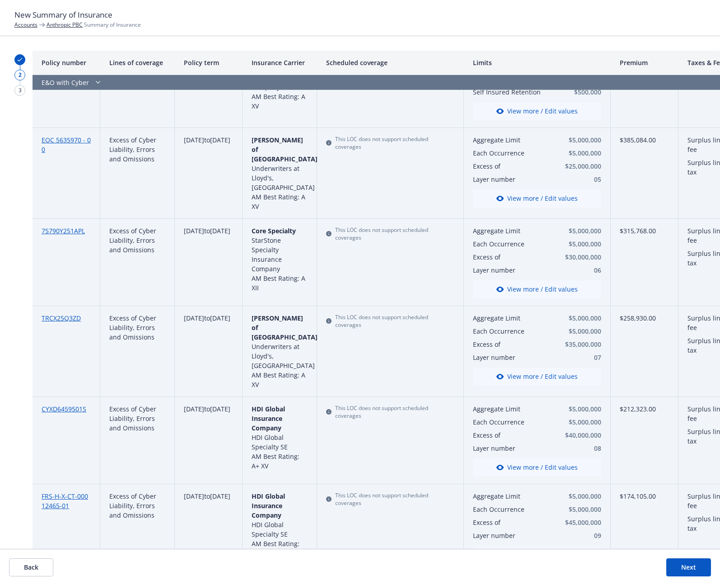
scroll to position [956, 0]
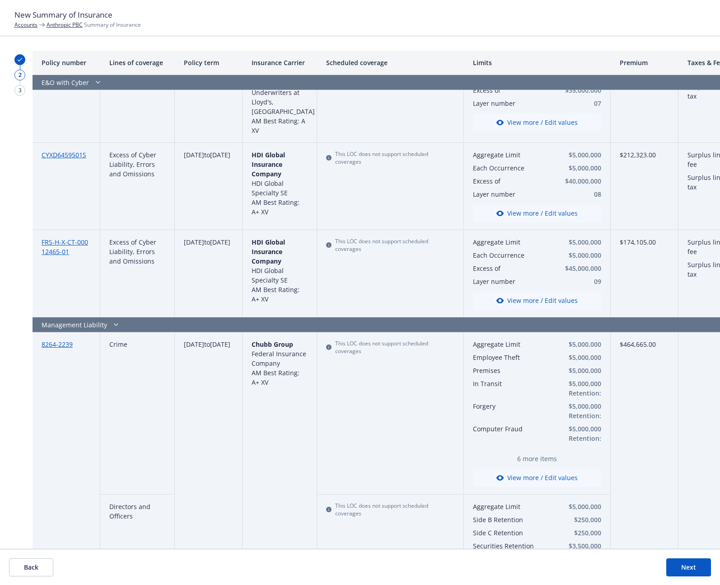
click at [41, 564] on button "Back" at bounding box center [31, 567] width 44 height 18
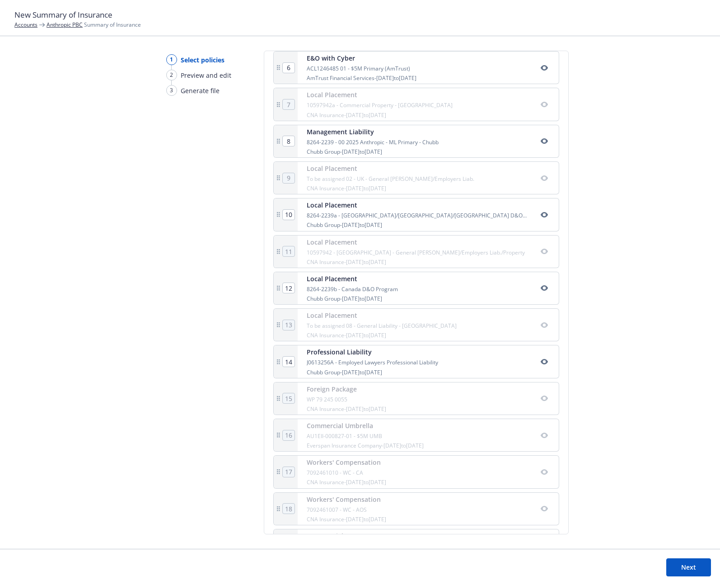
scroll to position [380, 0]
click at [694, 562] on button "Next" at bounding box center [688, 567] width 45 height 18
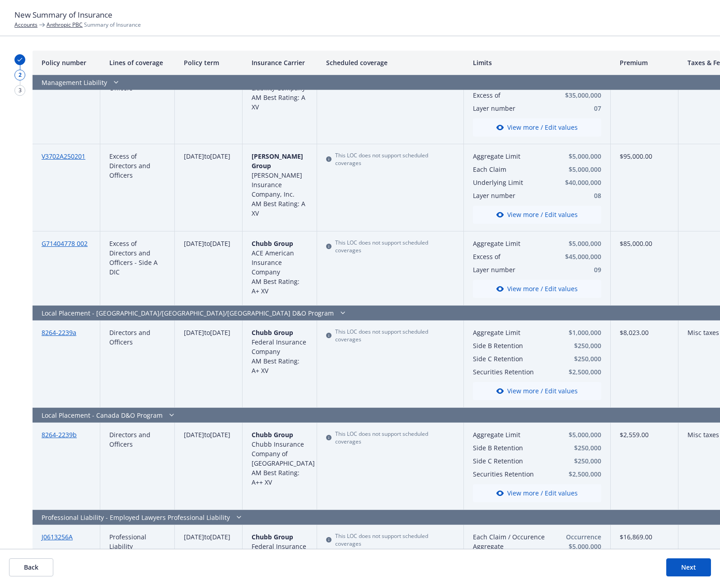
scroll to position [2286, 0]
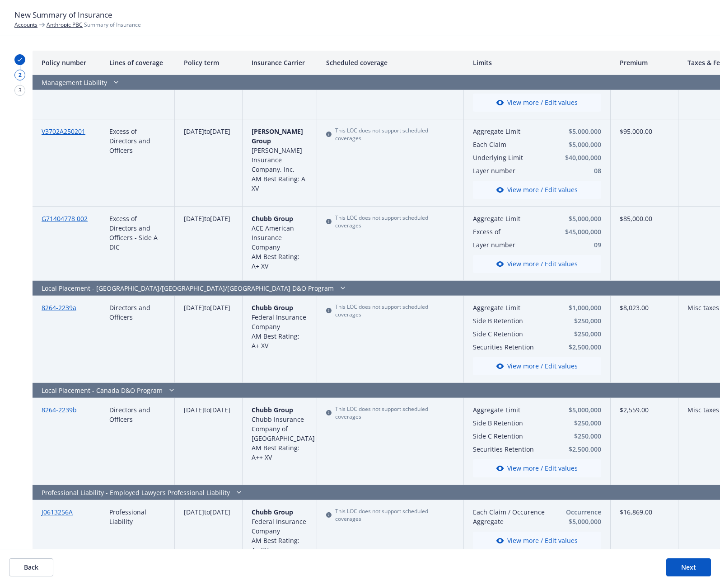
click at [691, 563] on button "Next" at bounding box center [688, 567] width 45 height 18
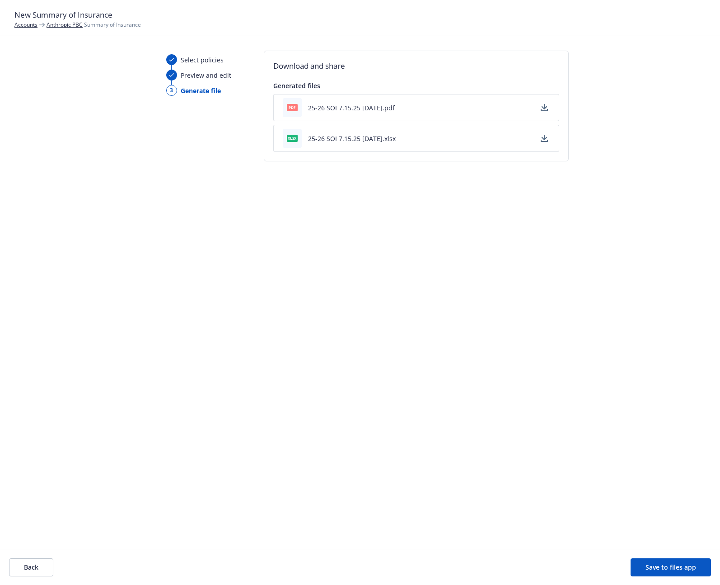
click at [547, 108] on button "button" at bounding box center [544, 107] width 11 height 11
click at [38, 567] on button "Back" at bounding box center [31, 567] width 44 height 18
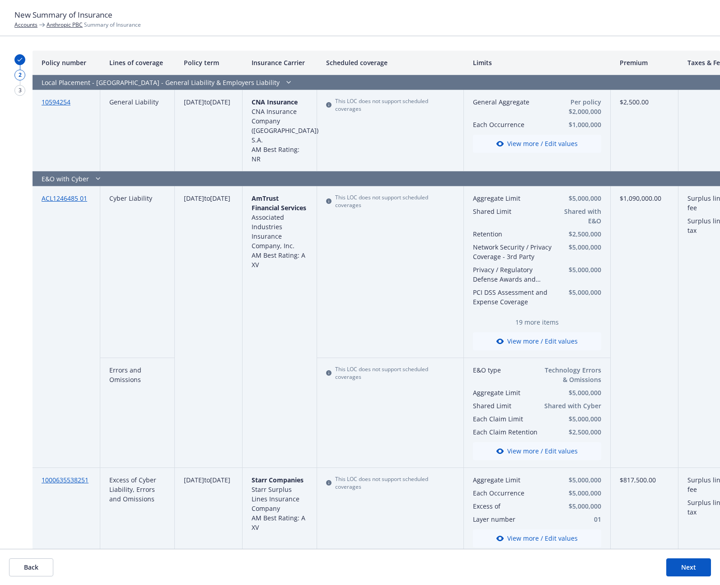
click at [37, 566] on button "Back" at bounding box center [31, 567] width 44 height 18
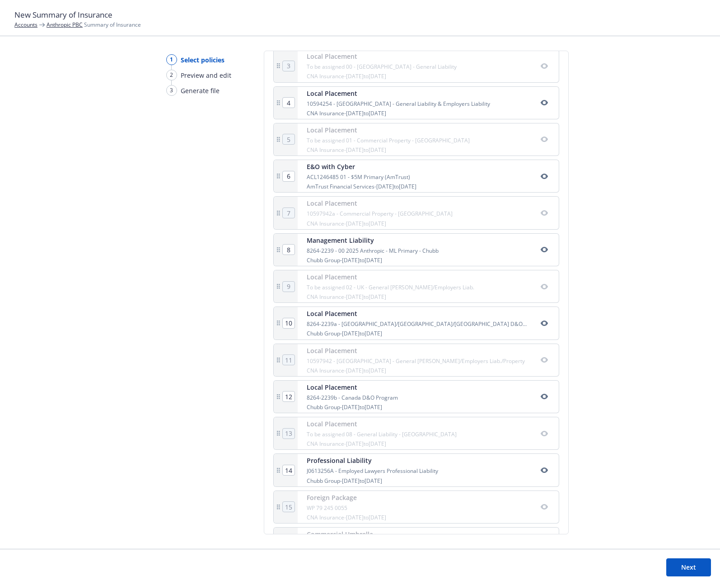
scroll to position [0, 0]
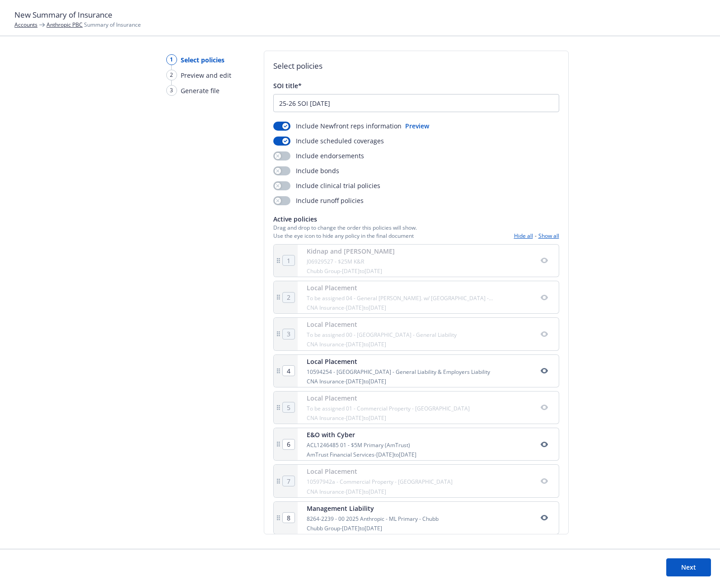
click at [623, 202] on div "1 Select policies 2 Preview and edit 3 Generate file Select policies SOI title*…" at bounding box center [360, 300] width 720 height 498
click at [78, 61] on div "1 Select policies 2 Preview and edit 3 Generate file Select policies SOI title*…" at bounding box center [360, 300] width 720 height 498
click at [659, 68] on div "1 Select policies 2 Preview and edit 3 Generate file Select policies SOI title*…" at bounding box center [360, 300] width 720 height 498
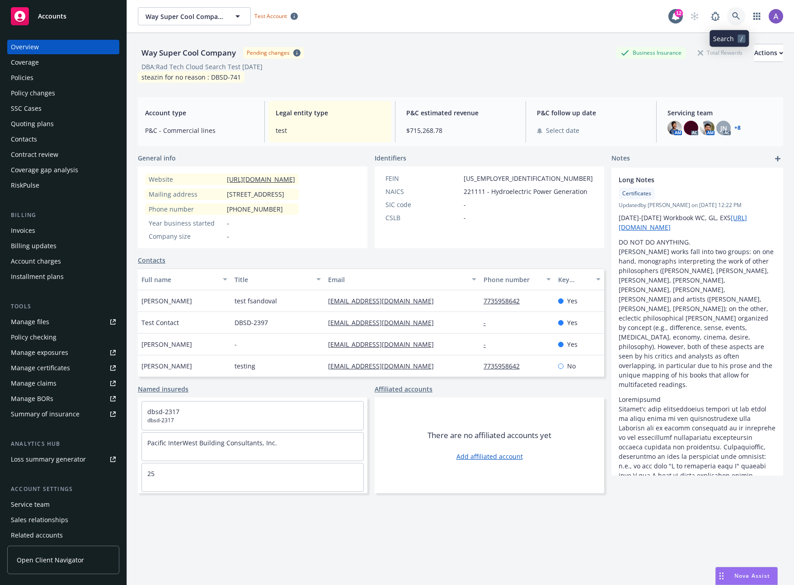
click at [728, 20] on link at bounding box center [736, 16] width 18 height 18
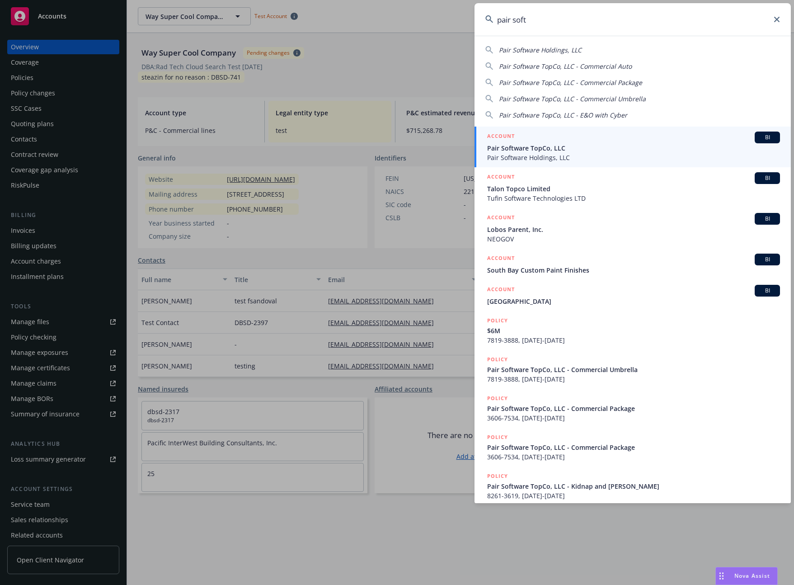
type input "pair soft"
click at [568, 155] on span "Pair Software Holdings, LLC" at bounding box center [633, 157] width 293 height 9
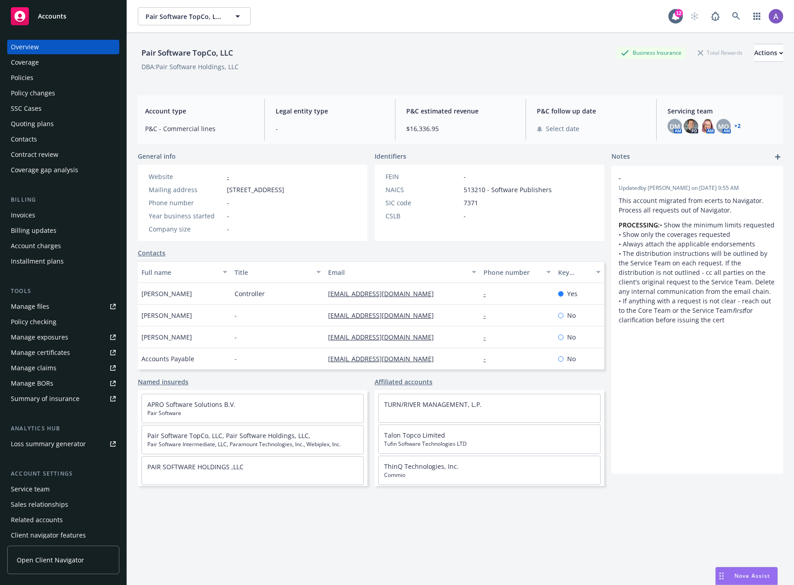
click at [56, 128] on div "Quoting plans" at bounding box center [63, 124] width 105 height 14
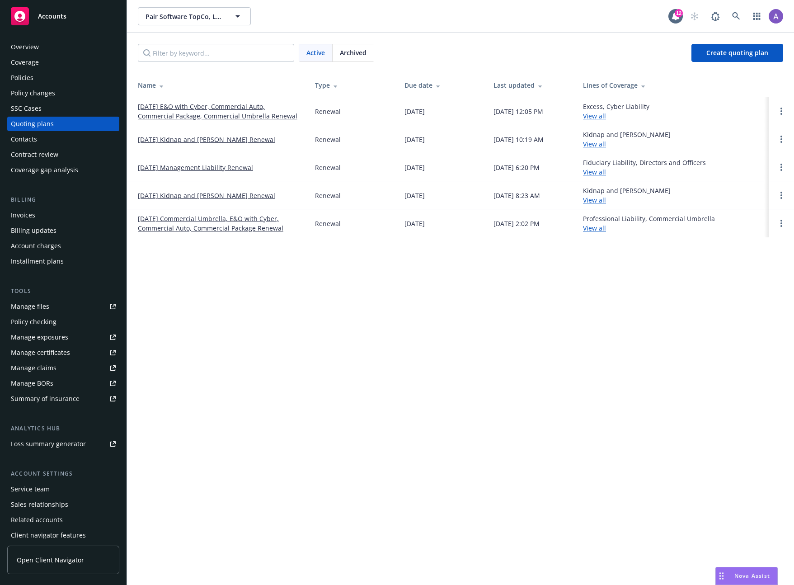
click at [242, 111] on link "[DATE] E&O with Cyber, Commercial Auto, Commercial Package, Commercial Umbrella…" at bounding box center [219, 111] width 163 height 19
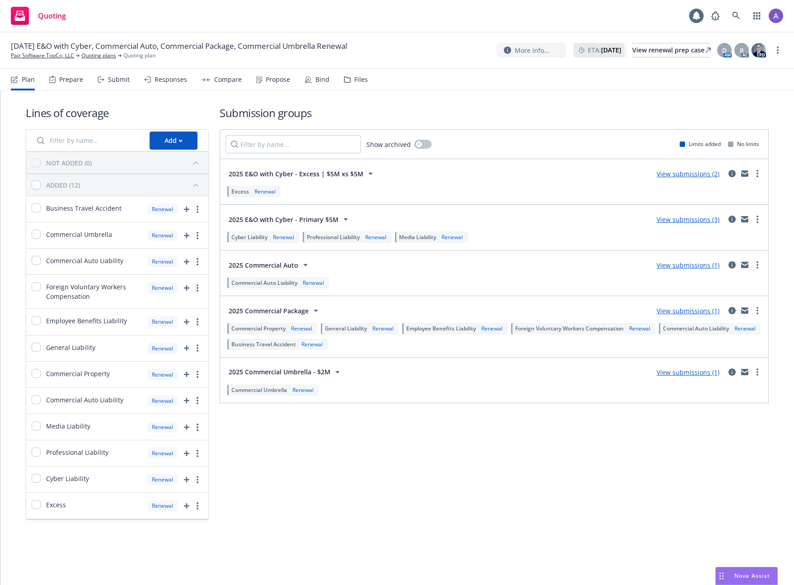
click at [170, 76] on div "Responses" at bounding box center [171, 79] width 33 height 7
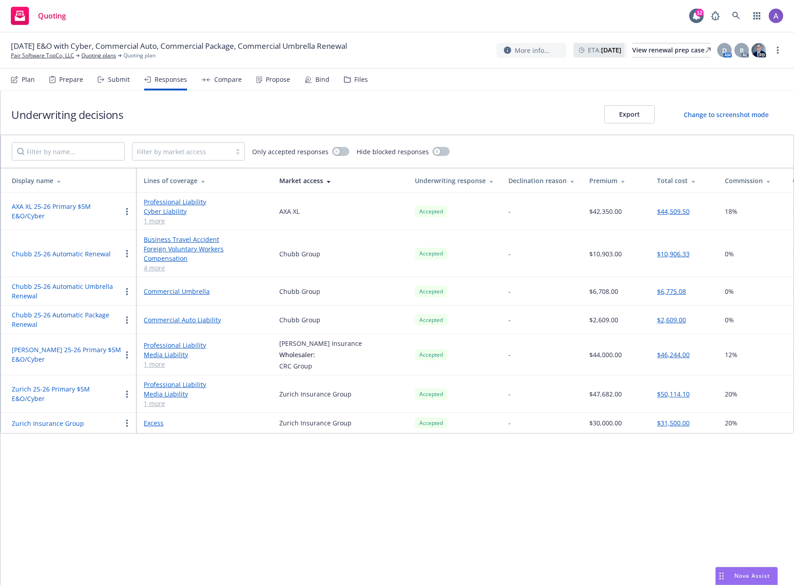
click at [126, 214] on circle "button" at bounding box center [127, 214] width 2 height 2
click at [61, 221] on td "AXA XL 25-26 Primary $5M E&O/Cyber" at bounding box center [69, 210] width 136 height 37
click at [57, 208] on button "AXA XL 25-26 Primary $5M E&O/Cyber" at bounding box center [67, 210] width 110 height 19
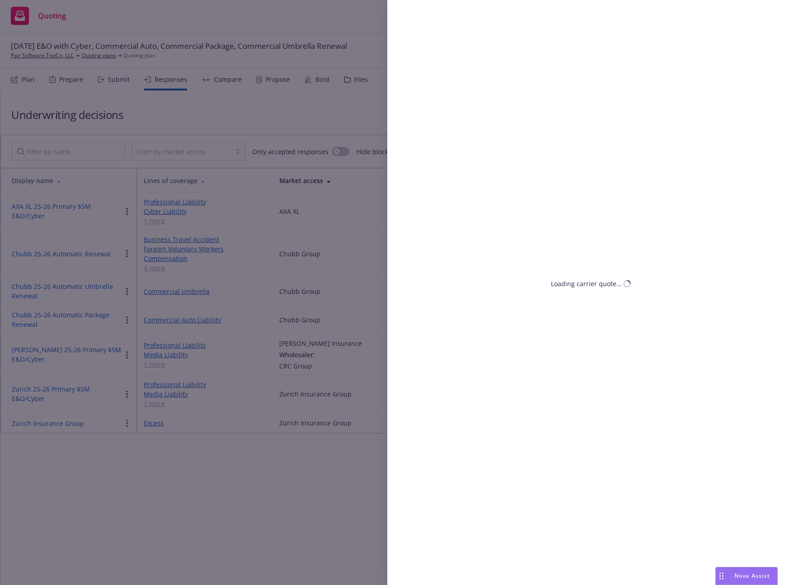
select select "FL"
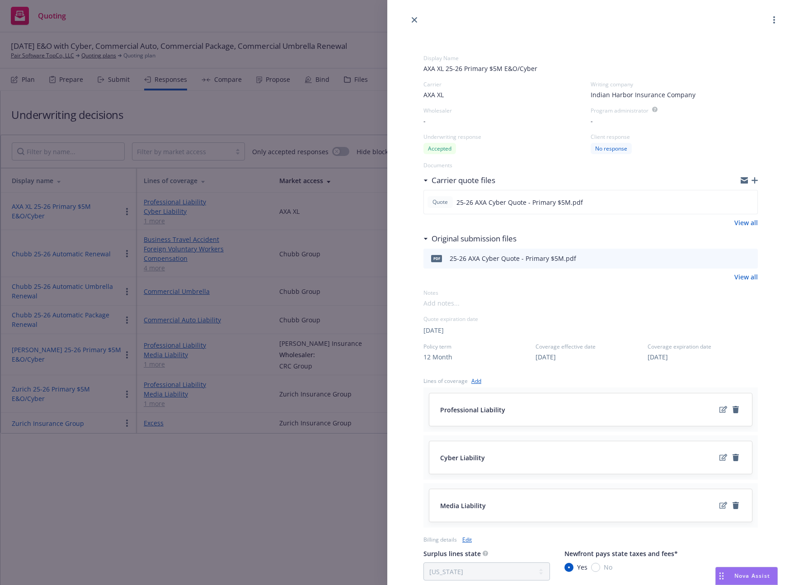
click at [773, 16] on div at bounding box center [590, 12] width 407 height 25
click at [770, 18] on button "button" at bounding box center [773, 19] width 11 height 11
click at [236, 483] on div "Display Name AXA XL 25-26 Primary $5M E&O/Cyber Carrier AXA XL Writing company …" at bounding box center [397, 292] width 794 height 585
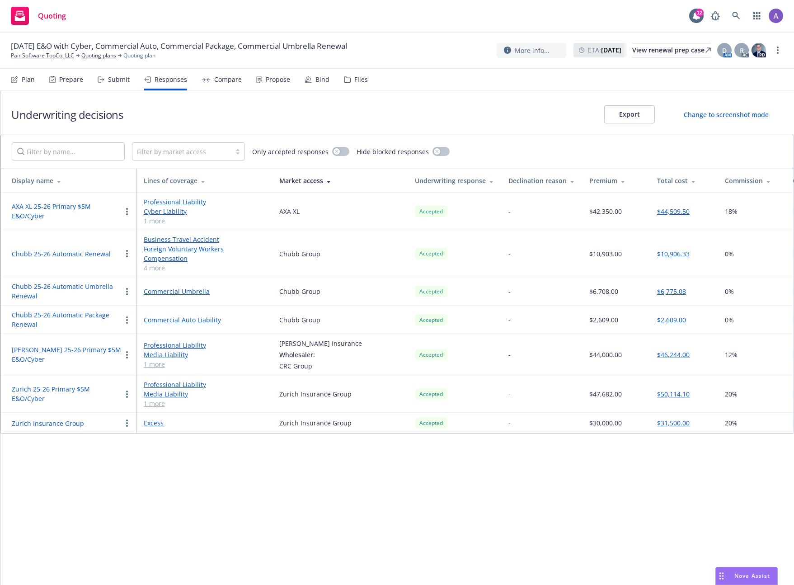
click at [61, 208] on button "AXA XL 25-26 Primary $5M E&O/Cyber" at bounding box center [67, 210] width 110 height 19
select select "FL"
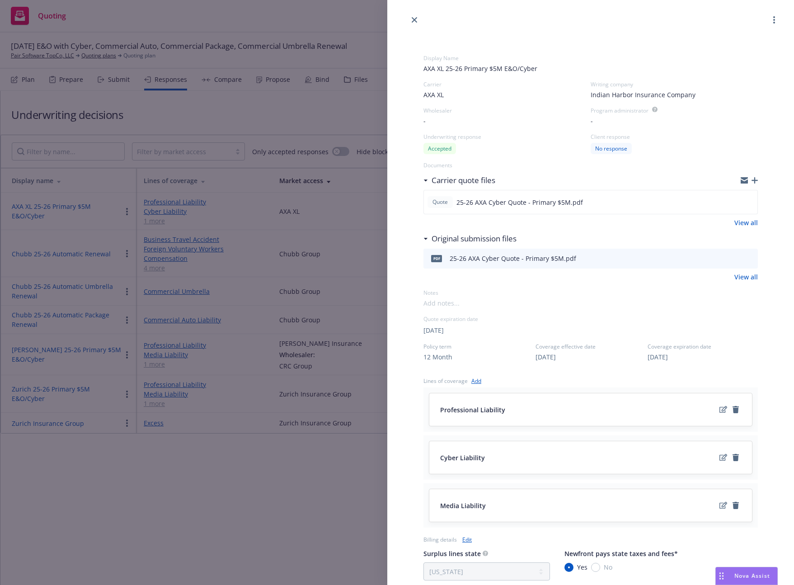
click at [161, 436] on div "Display Name AXA XL 25-26 Primary $5M E&O/Cyber Carrier AXA XL Writing company …" at bounding box center [397, 292] width 794 height 585
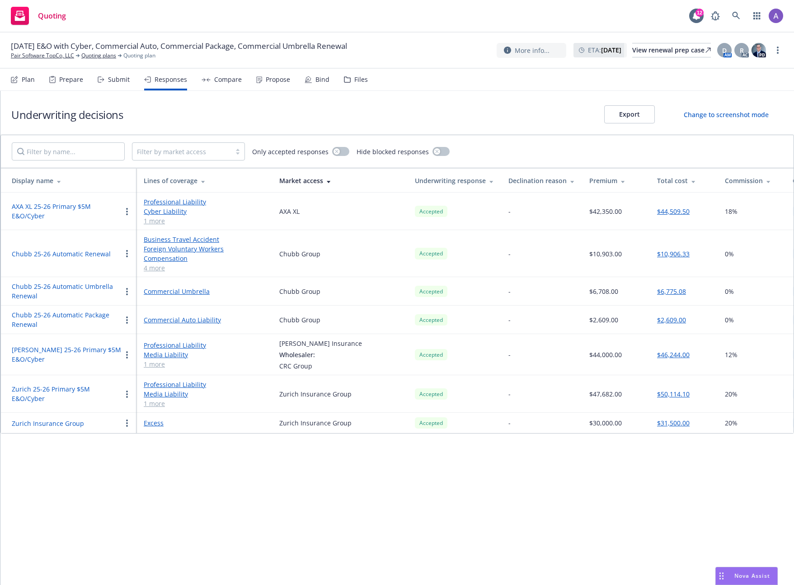
click at [127, 212] on icon "button" at bounding box center [127, 211] width 2 height 7
click at [248, 523] on div "Underwriting decisions Export Change to screenshot mode Filter by market access…" at bounding box center [396, 338] width 793 height 494
click at [227, 86] on div "Compare" at bounding box center [221, 80] width 40 height 22
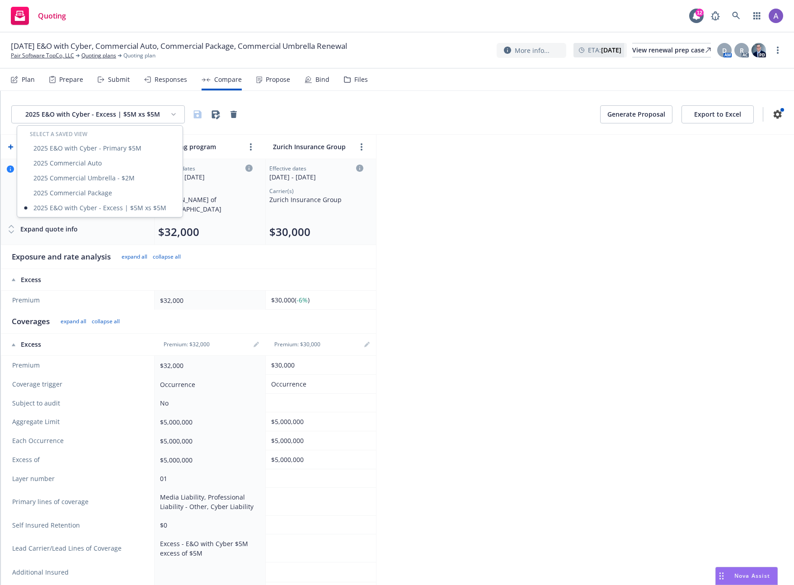
click at [143, 115] on html "Quoting 12 09/01/25 E&O with Cyber, Commercial Auto, Commercial Package, Commer…" at bounding box center [397, 292] width 794 height 585
click at [114, 145] on div "2025 E&O with Cyber - Primary $5M" at bounding box center [100, 148] width 162 height 15
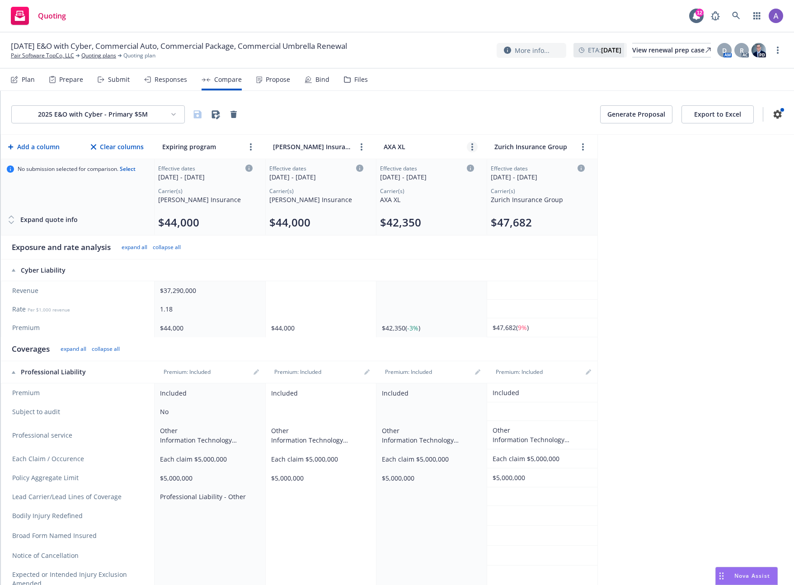
click at [471, 147] on icon "more" at bounding box center [472, 146] width 2 height 7
click at [185, 80] on div "Plan Prepare Submit Responses Compare Propose Bind Files" at bounding box center [189, 80] width 357 height 22
click at [173, 79] on div "Responses" at bounding box center [171, 79] width 33 height 7
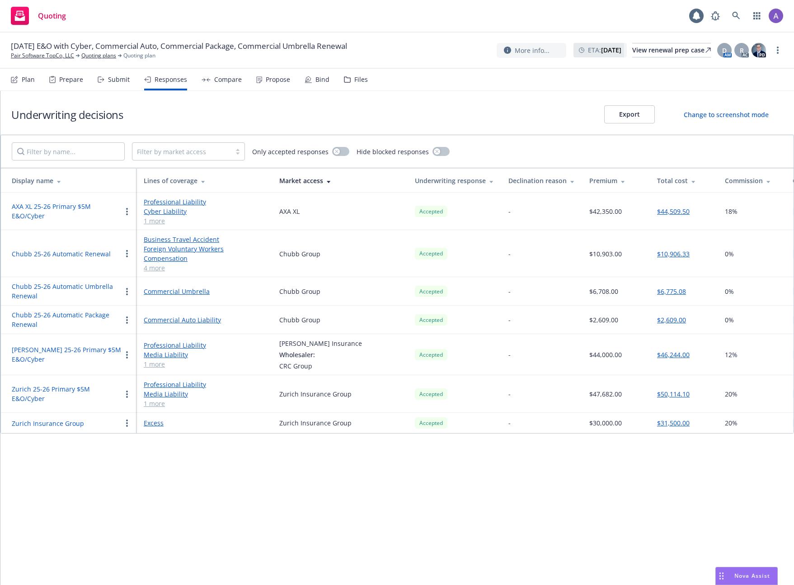
click at [75, 205] on button "AXA XL 25-26 Primary $5M E&O/Cyber" at bounding box center [67, 210] width 110 height 19
select select "FL"
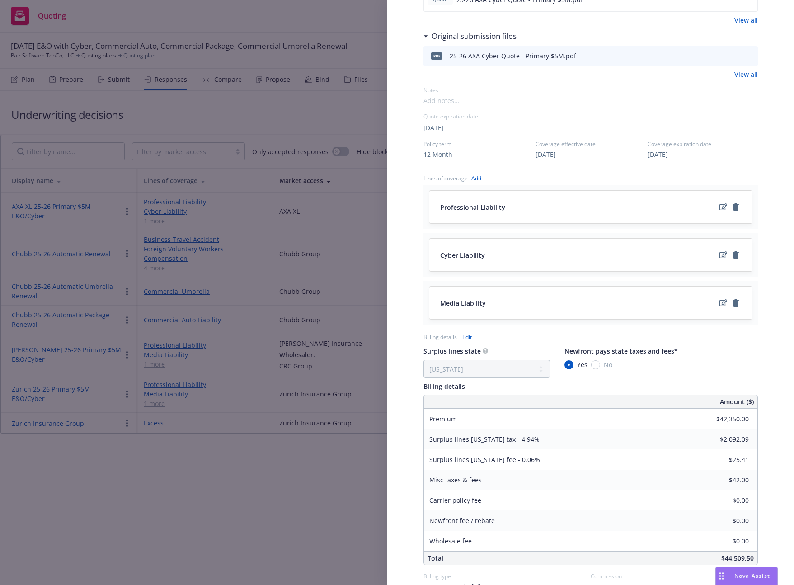
scroll to position [252, 0]
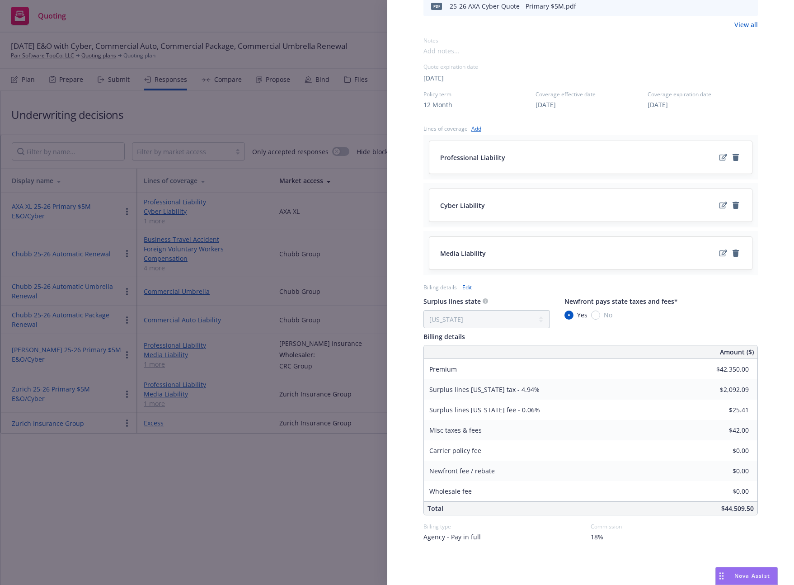
click at [291, 490] on div "Display Name AXA XL 25-26 Primary $5M E&O/Cyber Carrier AXA XL Writing company …" at bounding box center [397, 292] width 794 height 585
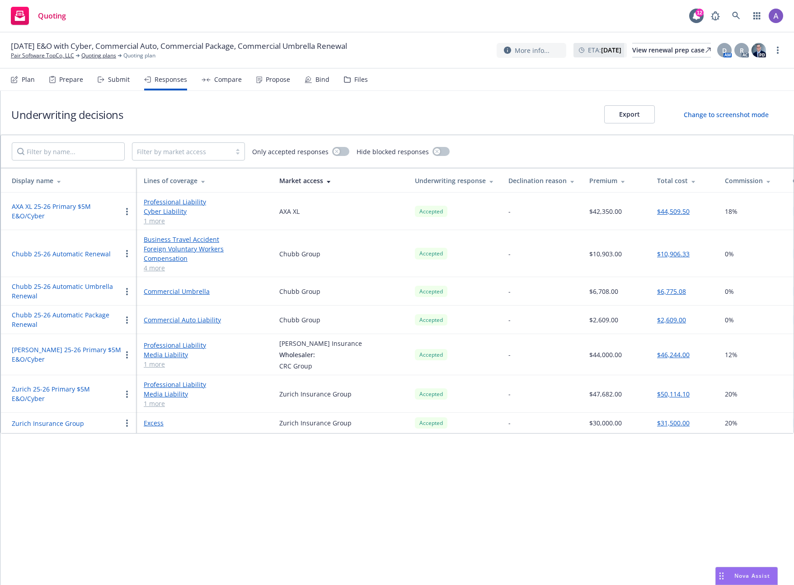
click at [125, 211] on button "button" at bounding box center [127, 211] width 11 height 11
click at [464, 504] on div "Underwriting decisions Export Change to screenshot mode Filter by market access…" at bounding box center [396, 338] width 793 height 494
click at [232, 80] on div "Compare" at bounding box center [228, 79] width 28 height 7
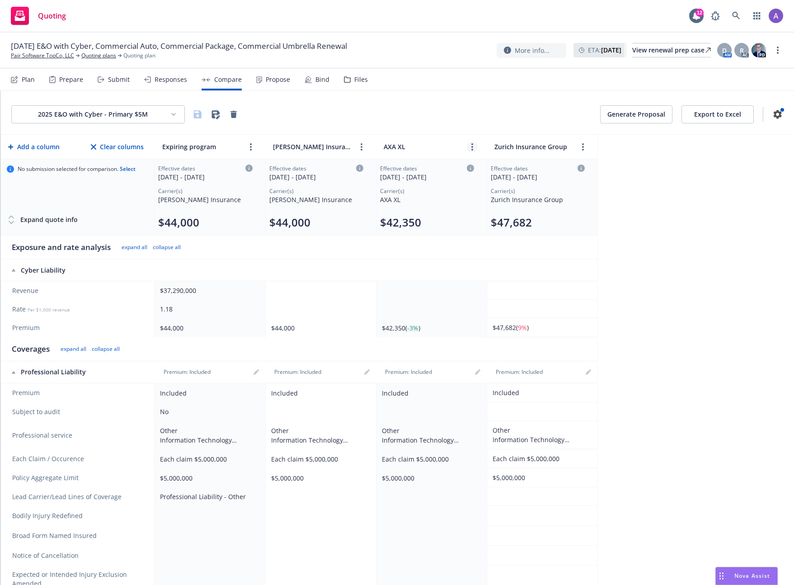
click at [476, 145] on link "more" at bounding box center [472, 146] width 11 height 11
click at [726, 243] on div "2025 E&O with Cyber - Primary $5M Generate Proposal Export to Excel Add a colum…" at bounding box center [396, 338] width 793 height 494
click at [475, 143] on link "more" at bounding box center [472, 146] width 11 height 11
click at [678, 207] on div "2025 E&O with Cyber - Primary $5M Generate Proposal Export to Excel Add a colum…" at bounding box center [396, 338] width 793 height 494
click at [165, 81] on div "Responses" at bounding box center [171, 79] width 33 height 7
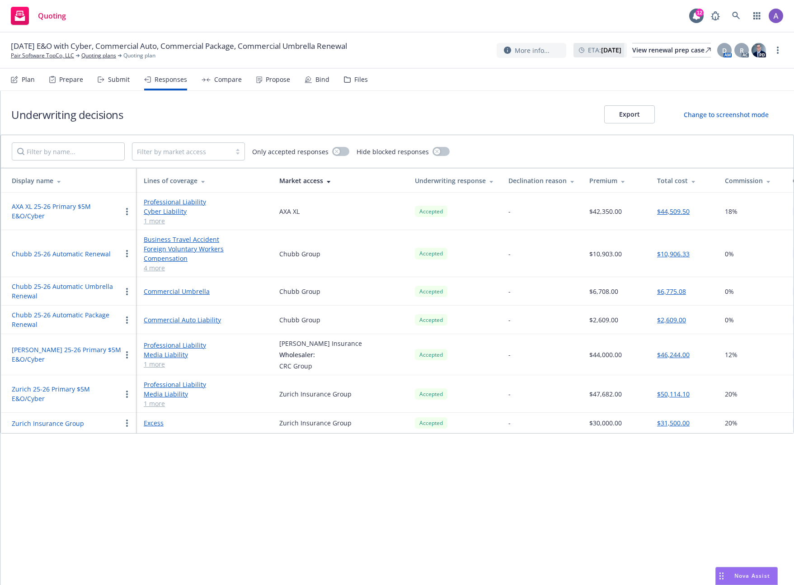
click at [128, 212] on button "button" at bounding box center [127, 211] width 11 height 11
click at [227, 115] on div "Underwriting decisions Export Change to screenshot mode" at bounding box center [396, 113] width 793 height 44
click at [225, 76] on div "Compare" at bounding box center [228, 79] width 28 height 7
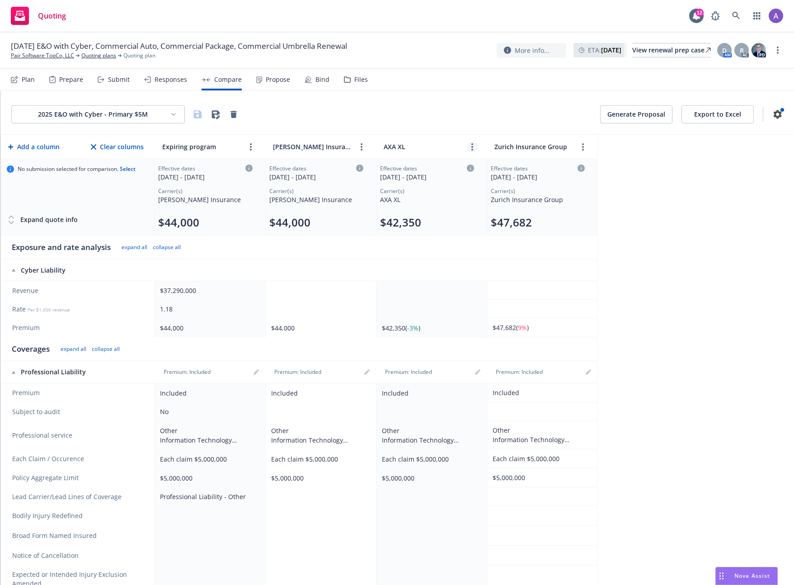
click at [476, 144] on link "more" at bounding box center [472, 146] width 11 height 11
click at [674, 211] on div "2025 E&O with Cyber - Primary $5M Generate Proposal Export to Excel Add a colum…" at bounding box center [396, 338] width 793 height 494
click at [470, 147] on link "more" at bounding box center [472, 146] width 11 height 11
click at [651, 192] on div "2025 E&O with Cyber - Primary $5M Generate Proposal Export to Excel Add a colum…" at bounding box center [396, 338] width 793 height 494
click at [474, 145] on link "more" at bounding box center [472, 146] width 11 height 11
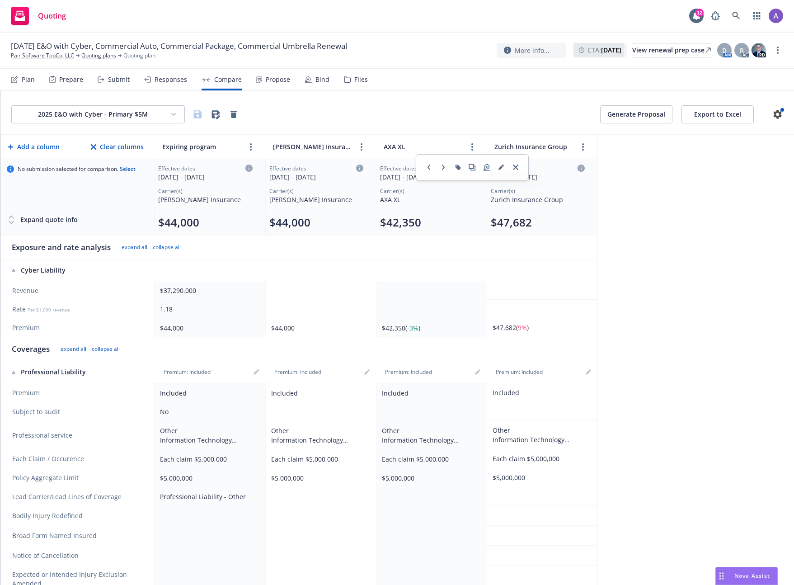
click at [688, 272] on div "2025 E&O with Cyber - Primary $5M Generate Proposal Export to Excel Add a colum…" at bounding box center [396, 338] width 793 height 494
click at [693, 277] on div "2025 E&O with Cyber - Primary $5M Generate Proposal Export to Excel Add a colum…" at bounding box center [396, 338] width 793 height 494
